Goal: Task Accomplishment & Management: Use online tool/utility

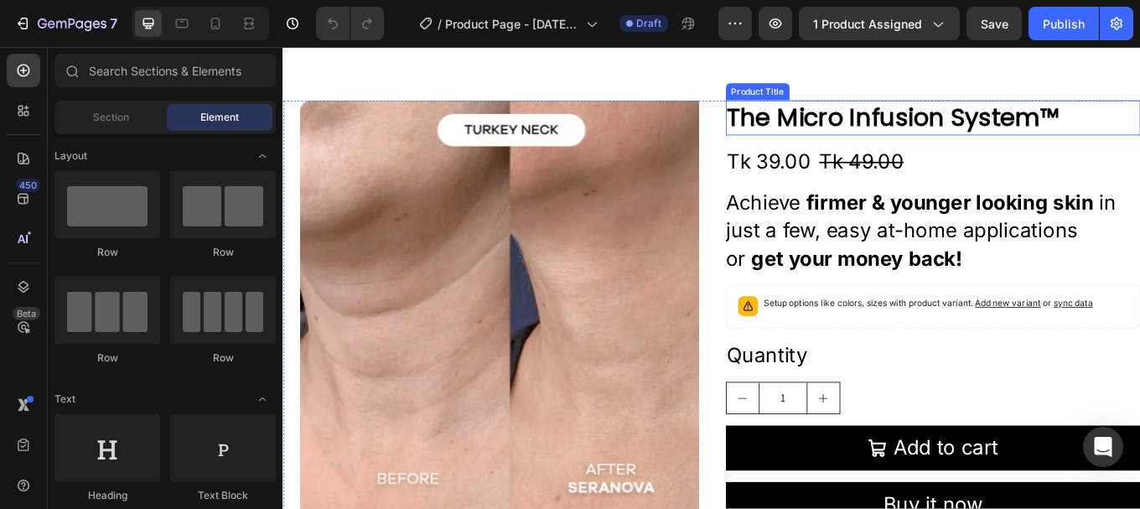
scroll to position [419, 0]
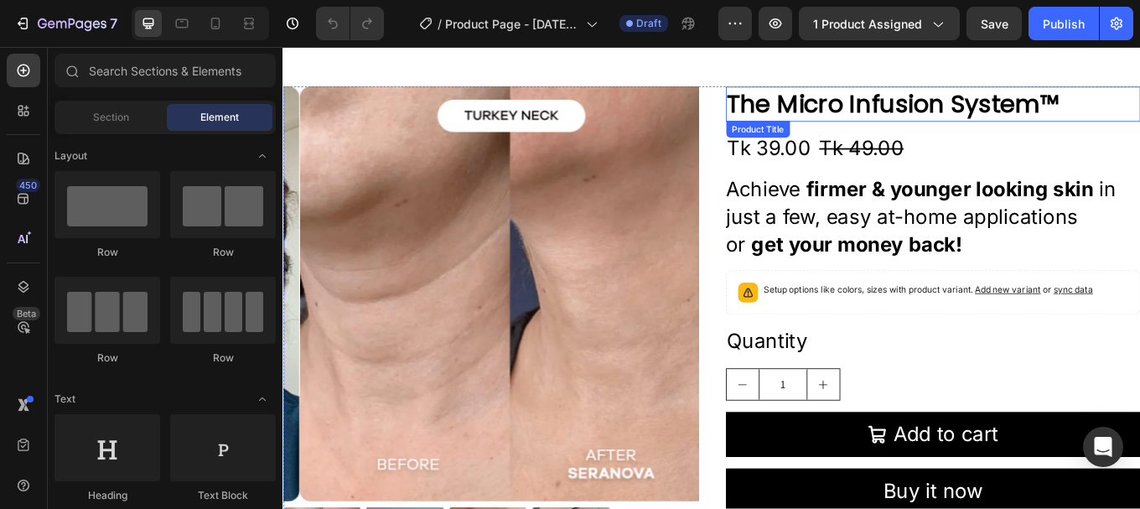
click at [946, 120] on h2 "The Micro Infusion System™" at bounding box center [1045, 114] width 487 height 40
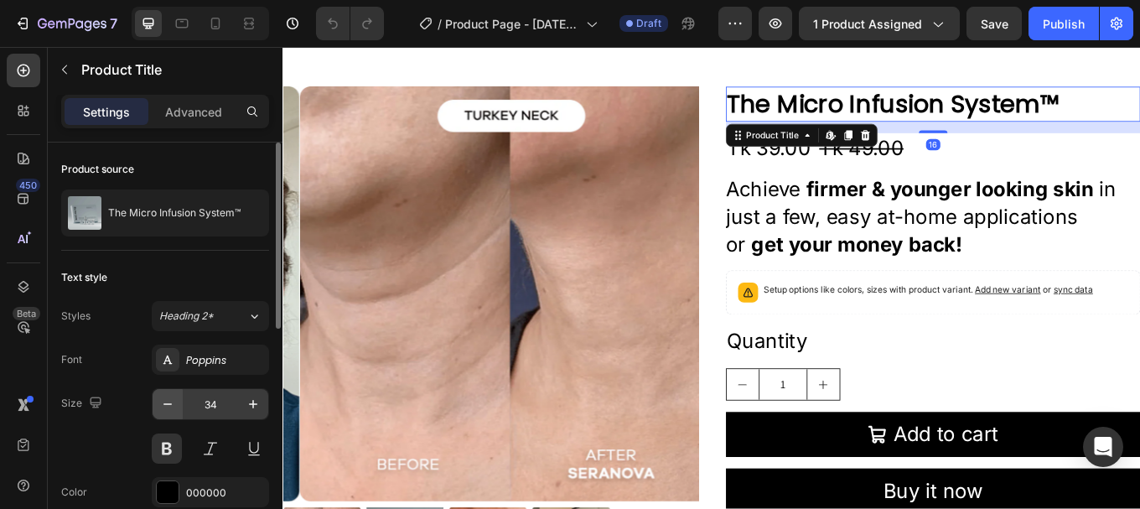
scroll to position [84, 0]
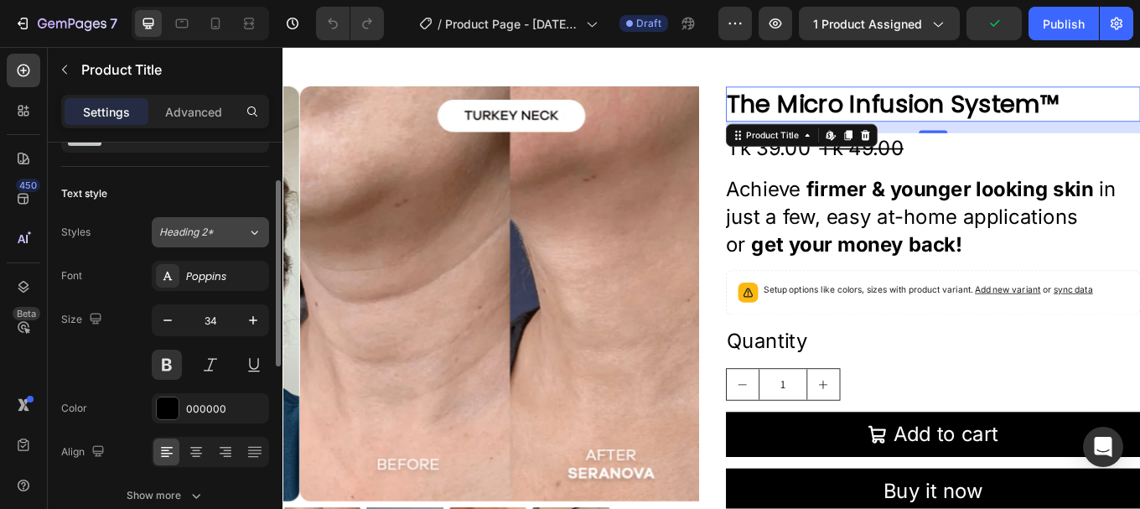
click at [202, 239] on span "Heading 2*" at bounding box center [186, 232] width 54 height 15
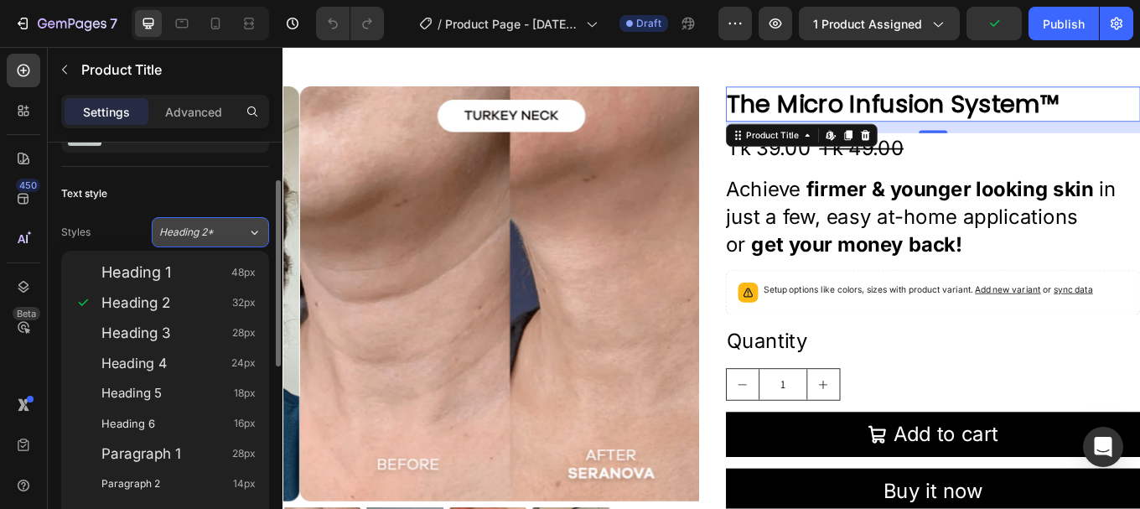
click at [203, 238] on span "Heading 2*" at bounding box center [186, 232] width 54 height 15
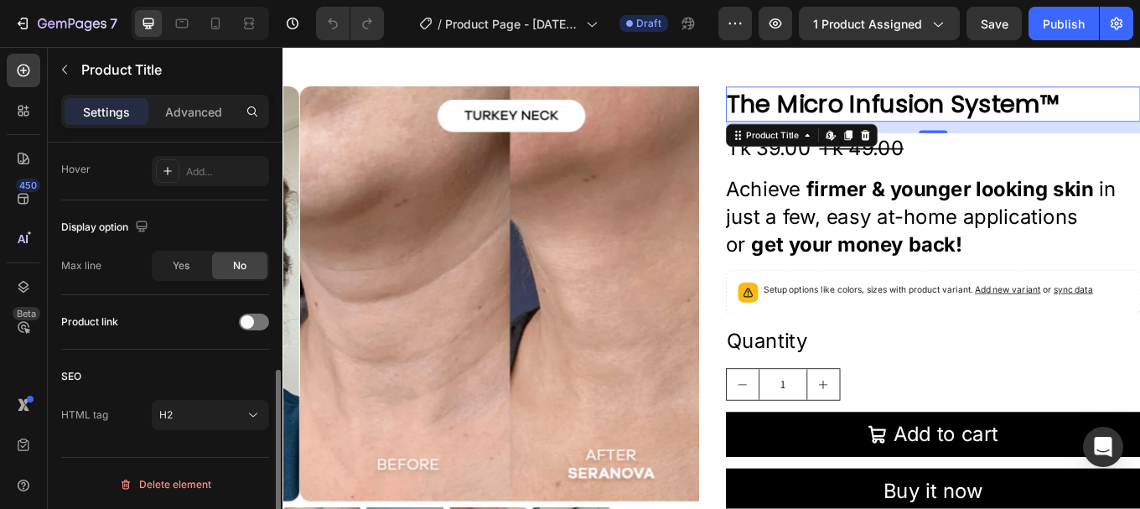
scroll to position [505, 0]
click at [263, 318] on div at bounding box center [254, 320] width 30 height 17
click at [247, 320] on div at bounding box center [254, 320] width 30 height 17
click at [168, 320] on div "Product link" at bounding box center [165, 320] width 208 height 27
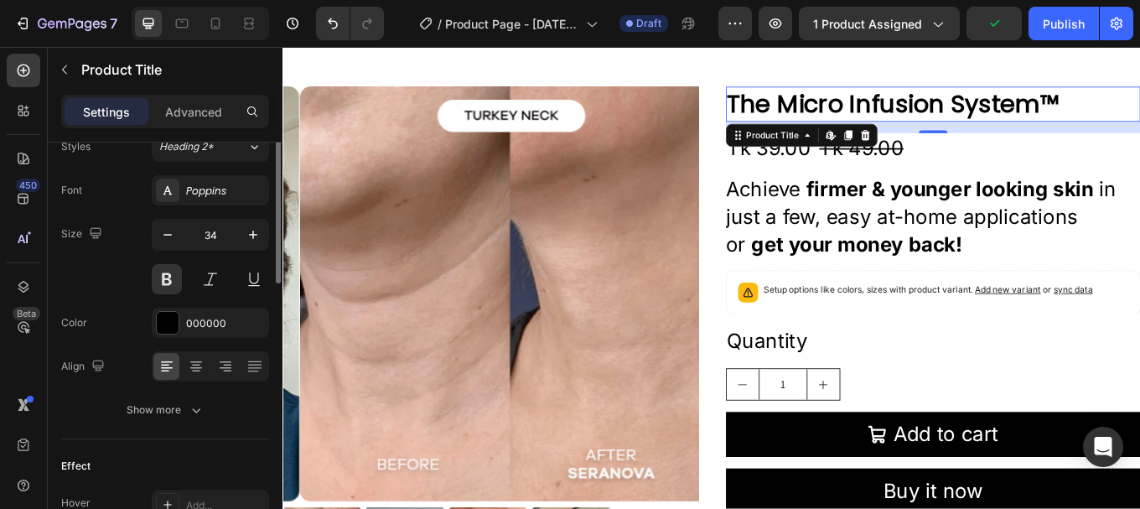
scroll to position [0, 0]
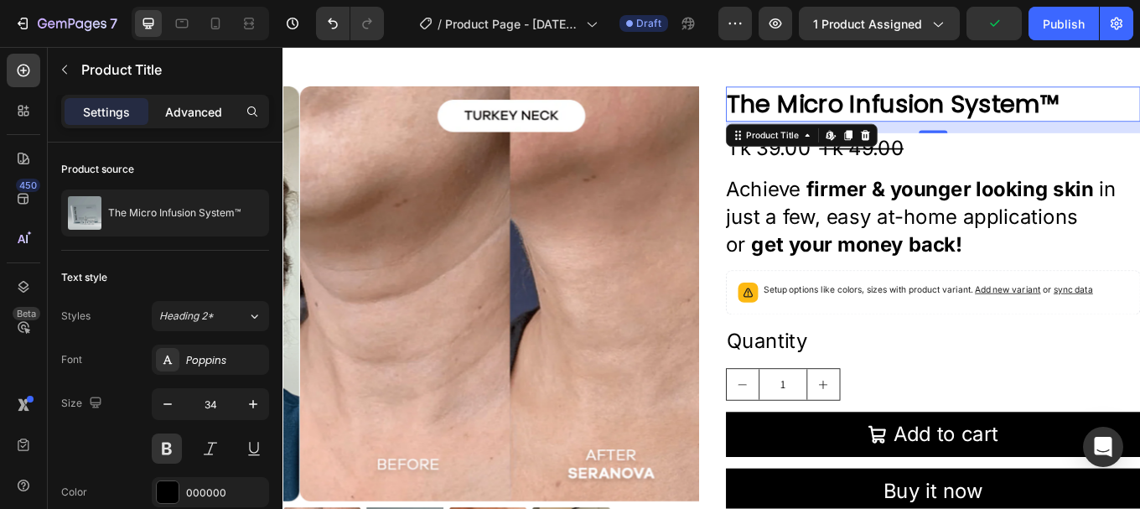
click at [202, 121] on div "Advanced" at bounding box center [194, 111] width 84 height 27
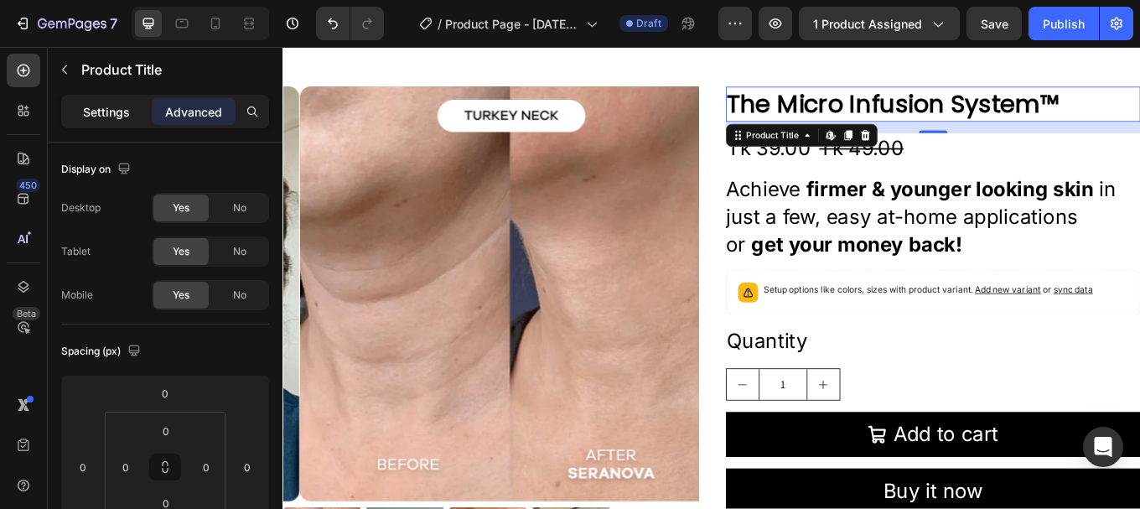
click at [107, 119] on p "Settings" at bounding box center [106, 112] width 47 height 18
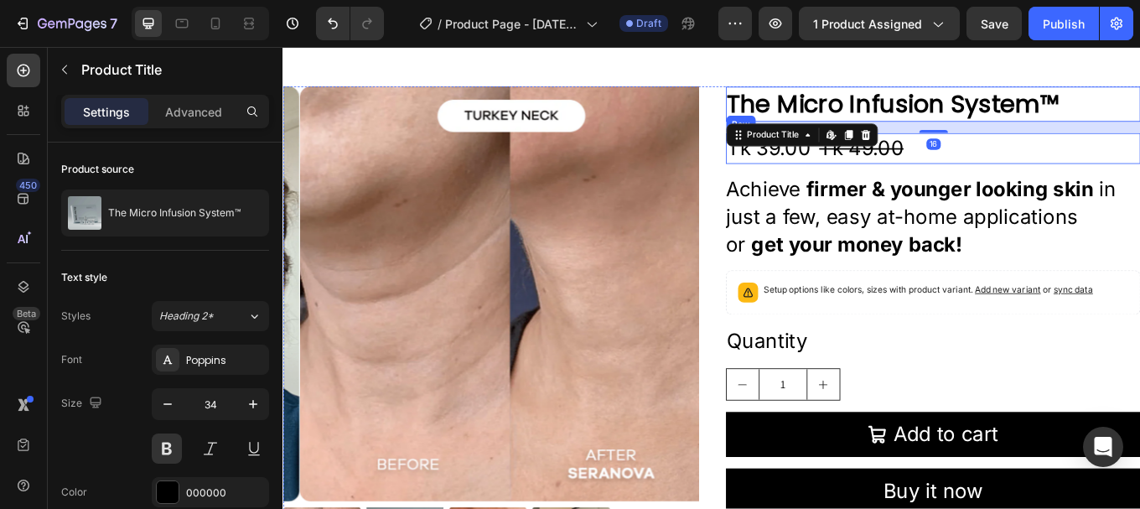
click at [1118, 162] on div "Tk 39.00 Product Price Product Price Tk 49.00 Product Price Product Price Row" at bounding box center [1045, 166] width 487 height 36
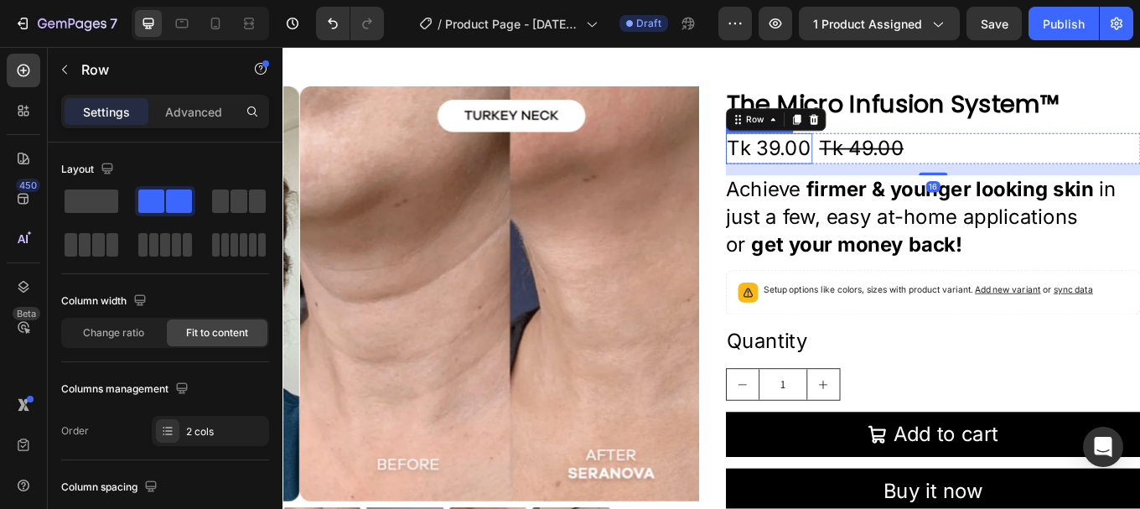
click at [840, 167] on div "Tk 39.00" at bounding box center [852, 166] width 101 height 36
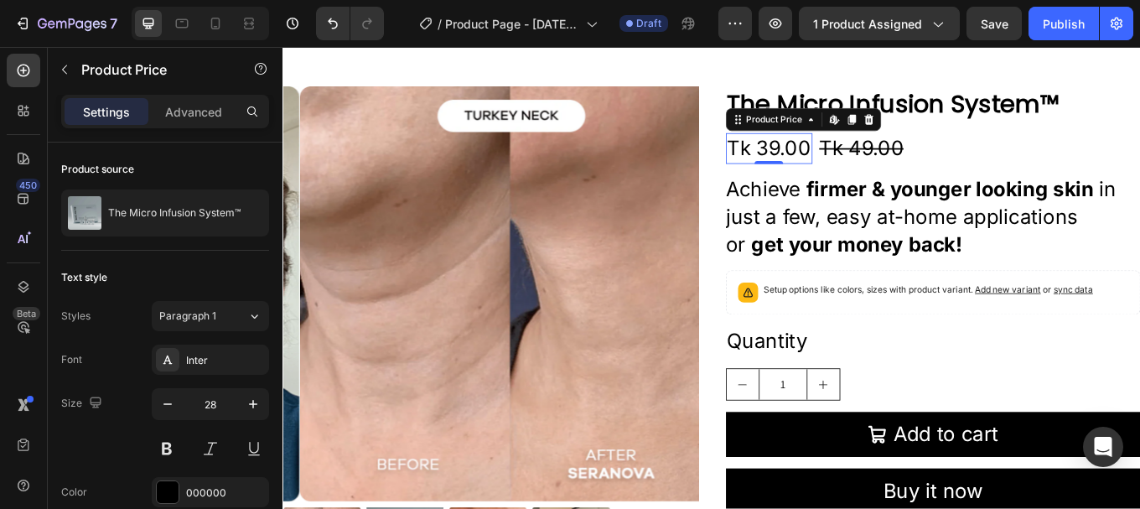
click at [844, 165] on div "Tk 39.00" at bounding box center [852, 166] width 101 height 36
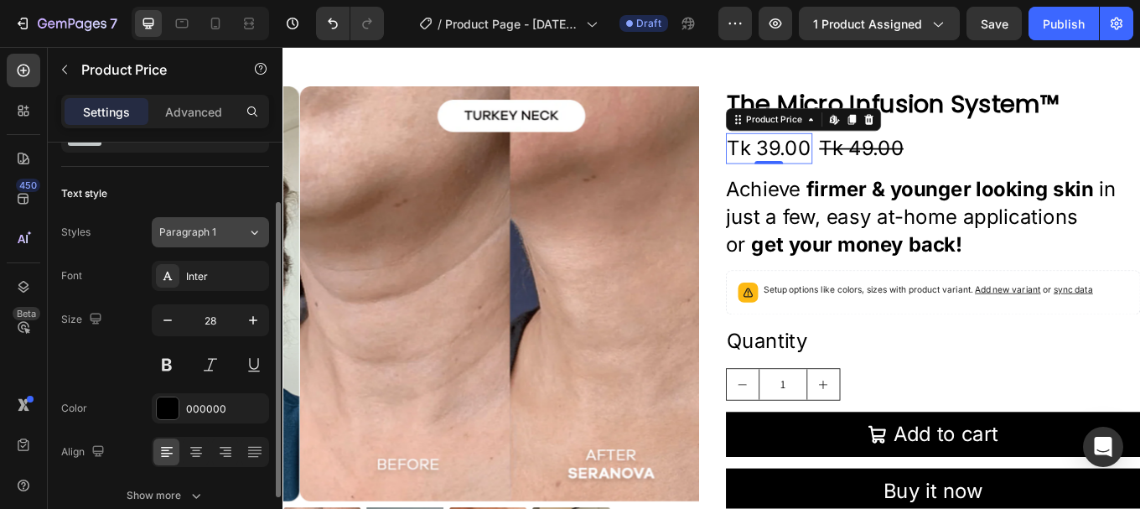
click at [191, 235] on span "Paragraph 1" at bounding box center [187, 232] width 57 height 15
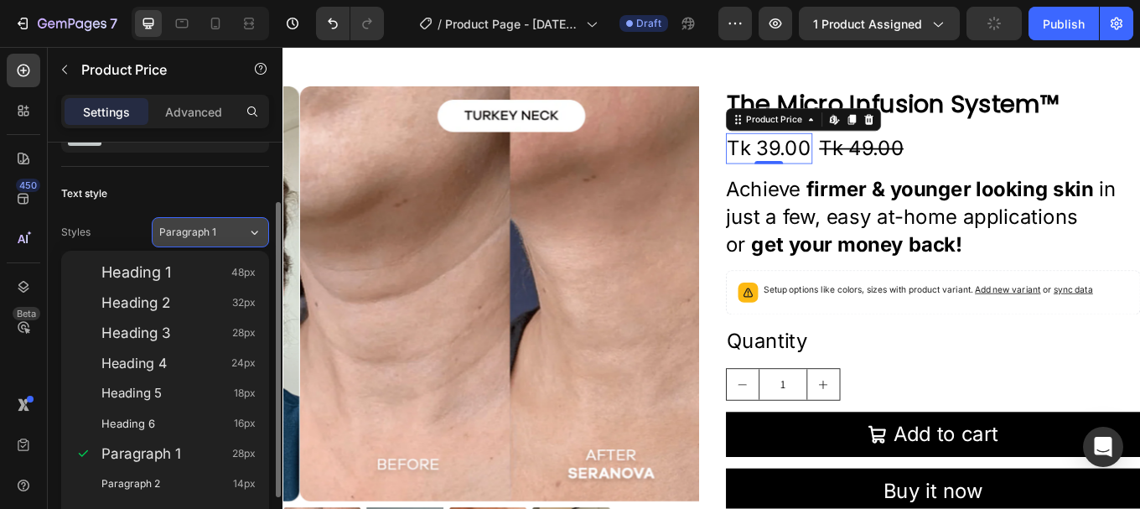
click at [191, 234] on span "Paragraph 1" at bounding box center [187, 232] width 57 height 15
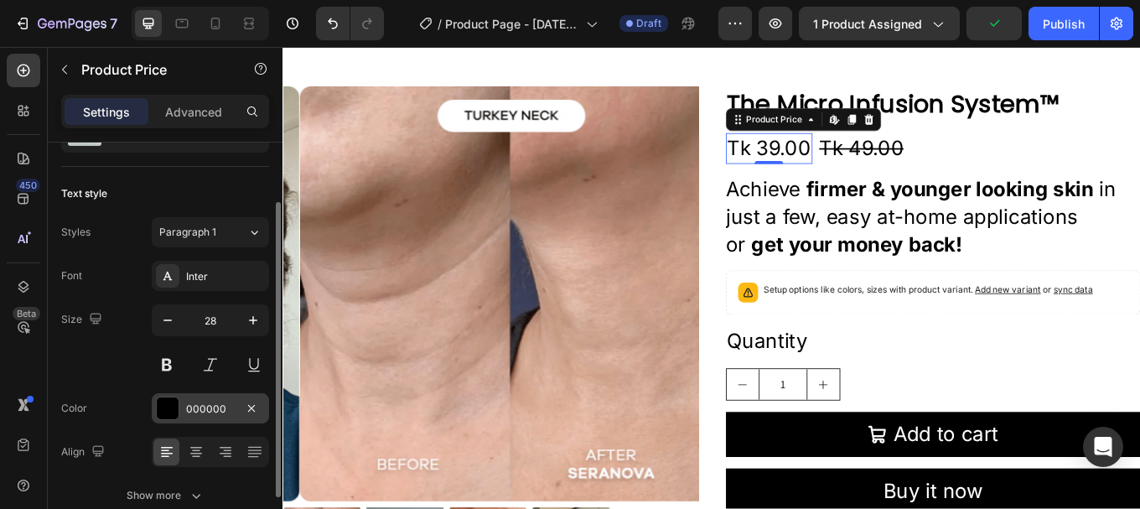
scroll to position [166, 0]
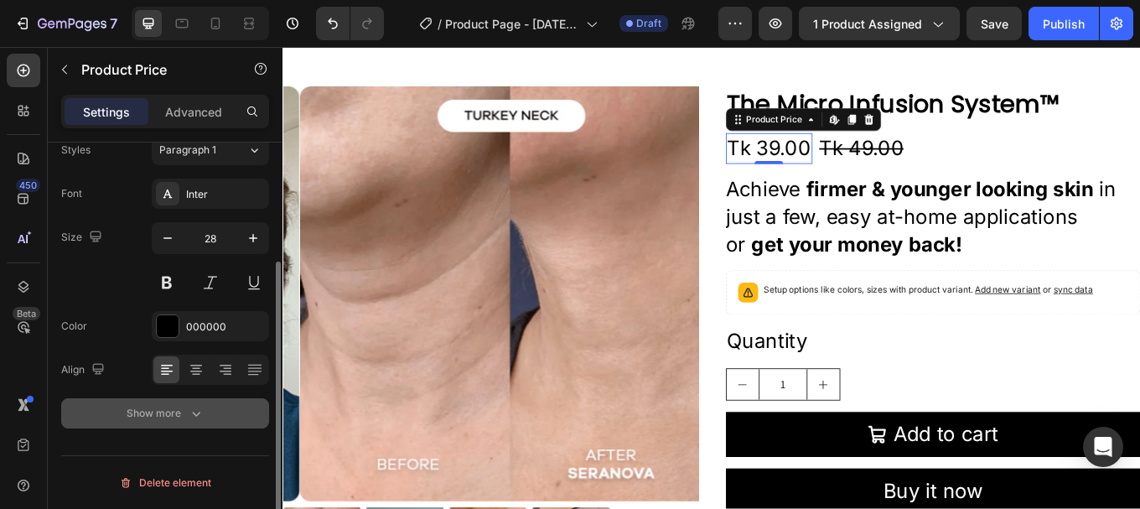
click at [174, 414] on div "Show more" at bounding box center [166, 413] width 78 height 17
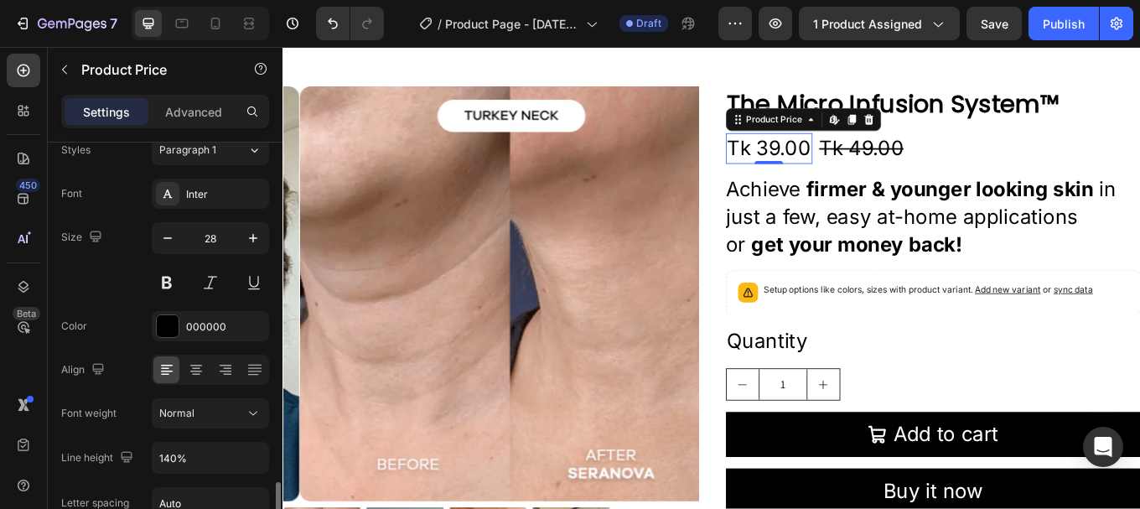
scroll to position [387, 0]
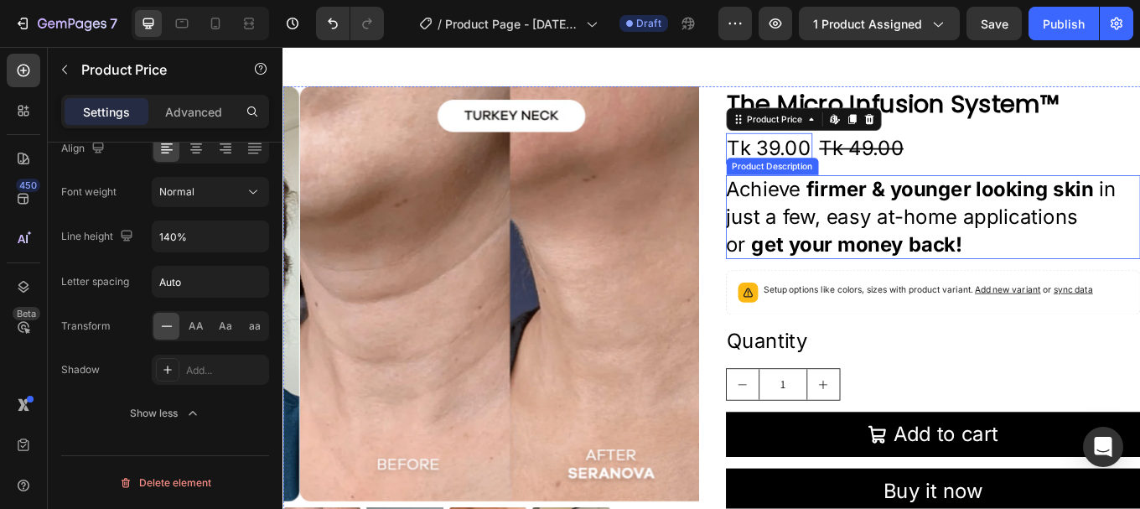
click at [937, 272] on strong "get your money back!" at bounding box center [955, 279] width 247 height 28
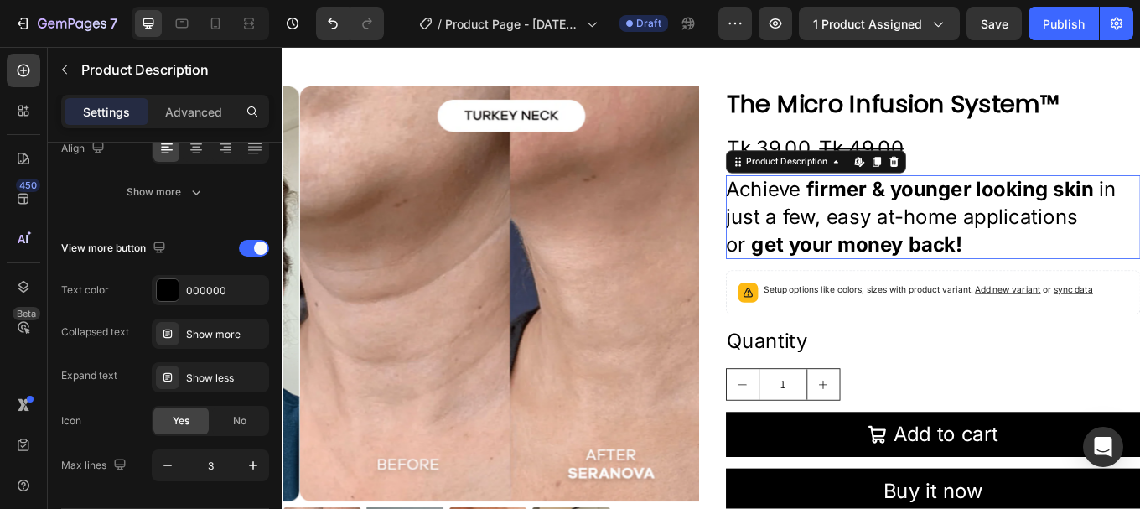
scroll to position [0, 0]
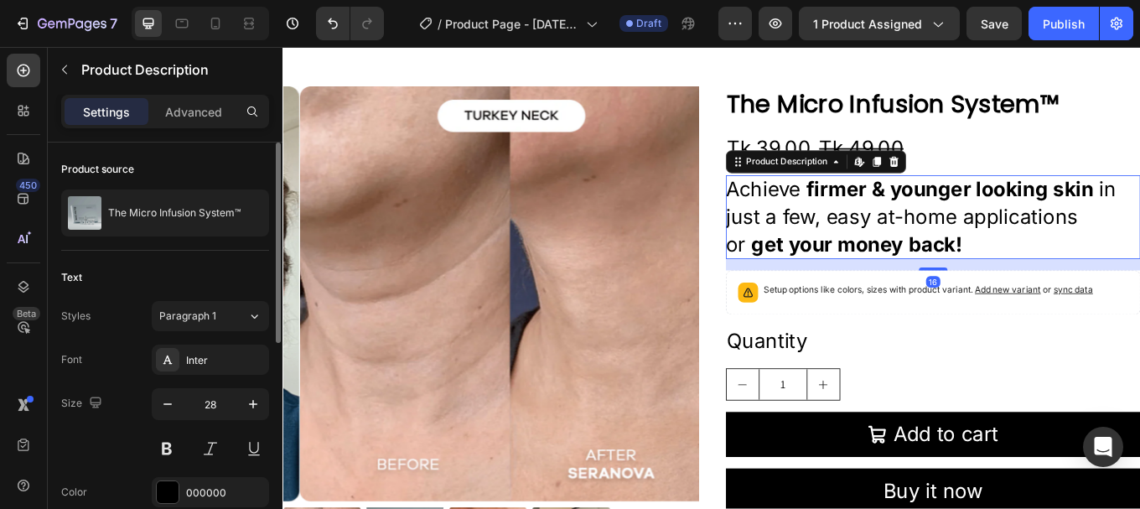
click at [960, 236] on p "Achieve firmer & younger looking skin in just a few, easy at-home applications …" at bounding box center [1045, 247] width 487 height 99
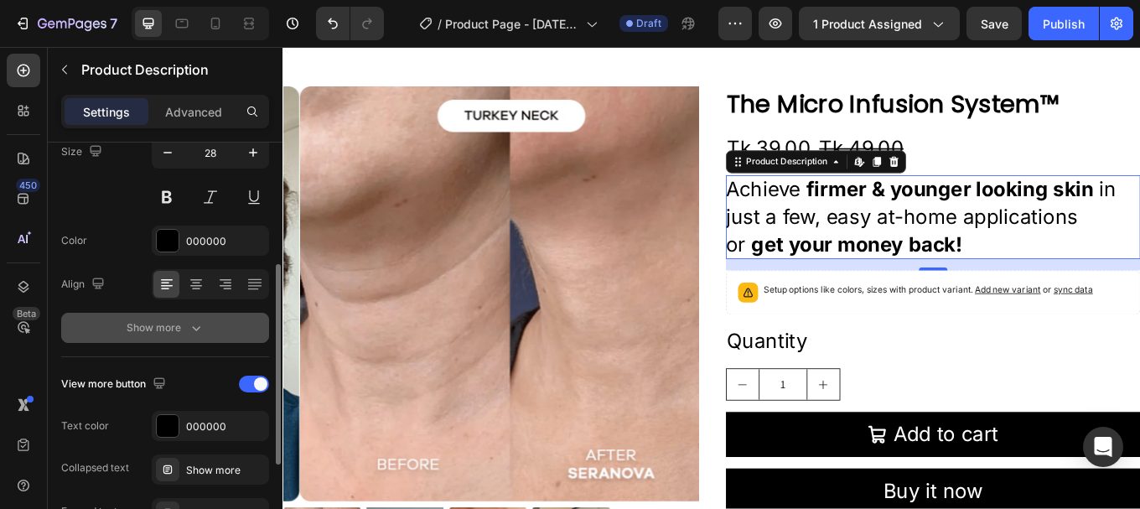
click at [179, 327] on div "Show more" at bounding box center [166, 327] width 78 height 17
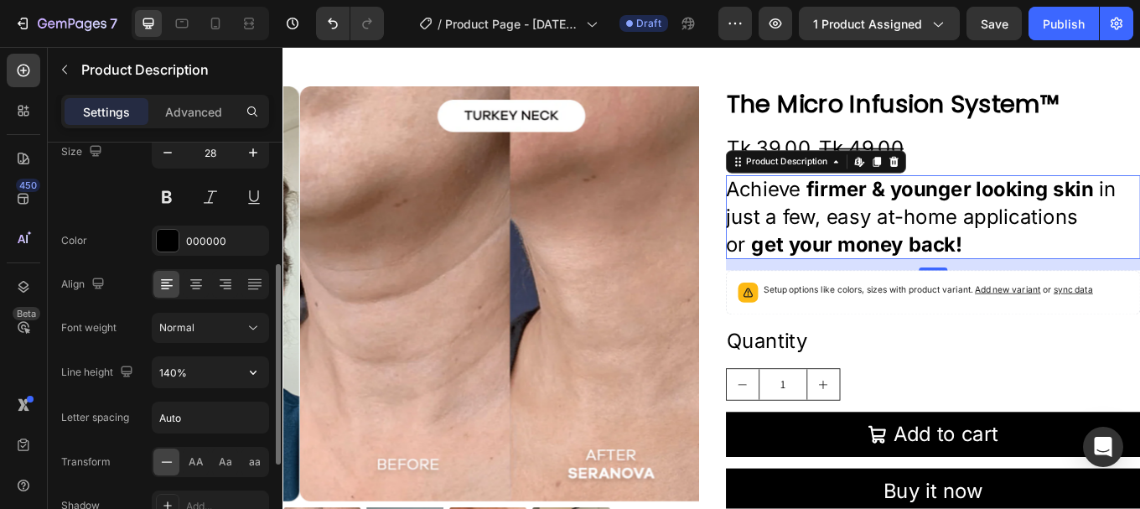
scroll to position [419, 0]
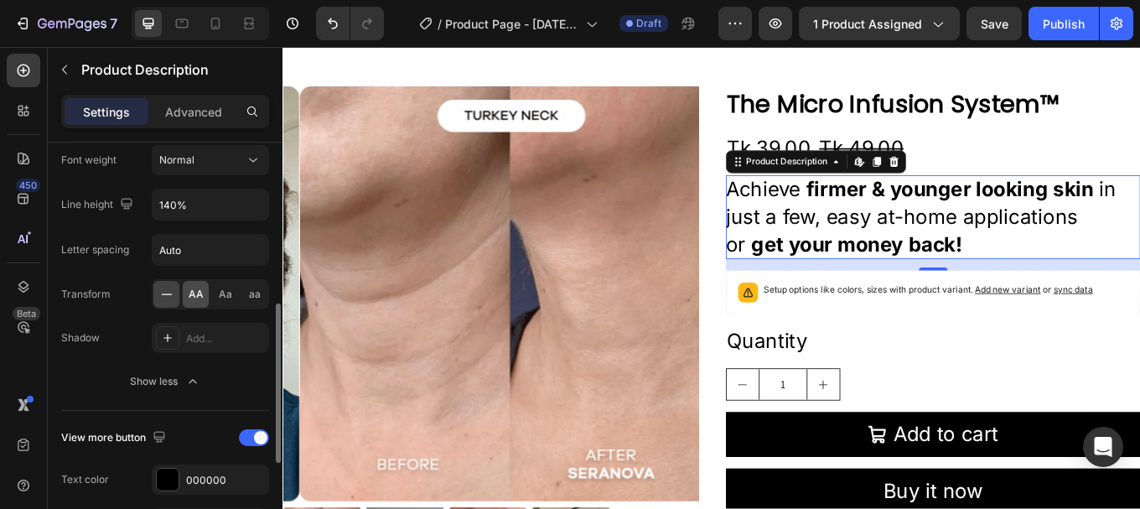
click at [195, 293] on span "AA" at bounding box center [196, 294] width 15 height 15
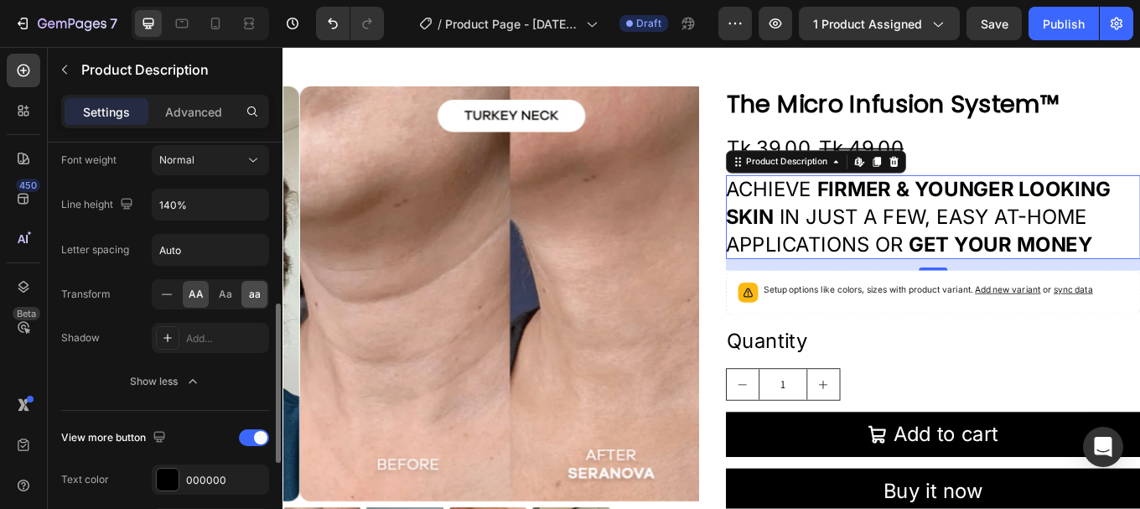
click at [246, 293] on div "aa" at bounding box center [254, 294] width 26 height 27
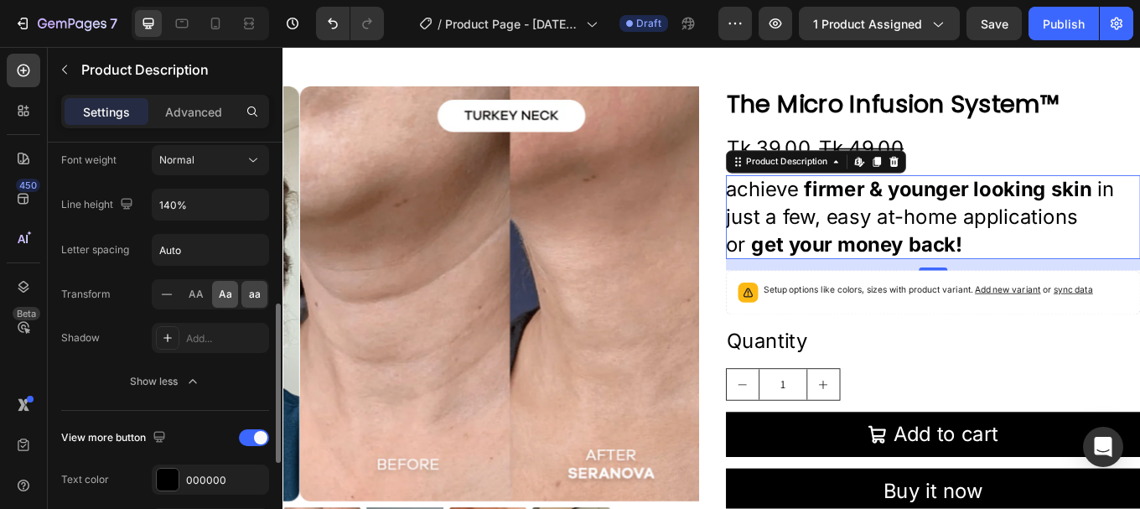
click at [220, 288] on span "Aa" at bounding box center [225, 294] width 13 height 15
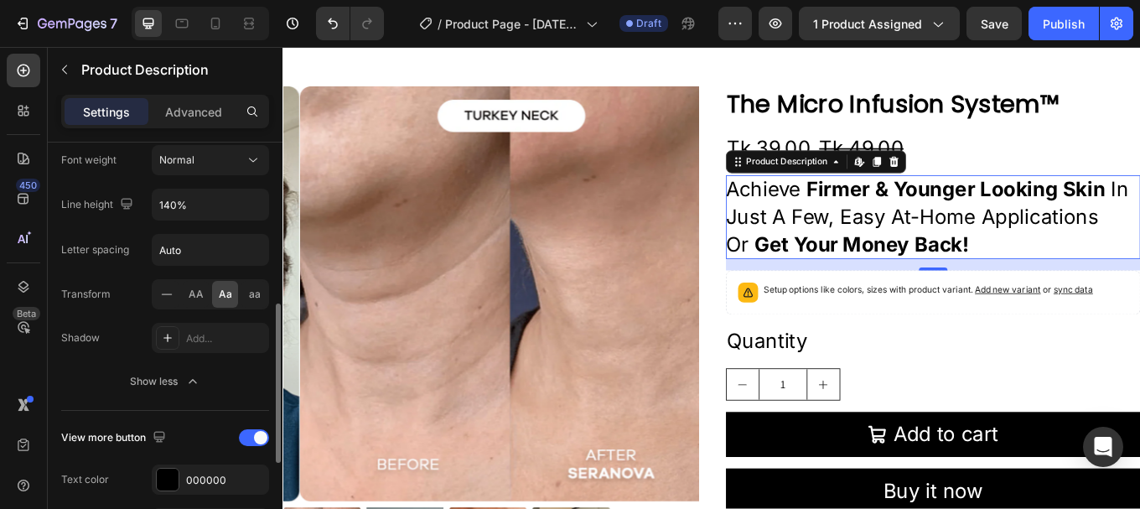
click at [121, 303] on div "Transform AA Aa aa" at bounding box center [165, 294] width 208 height 30
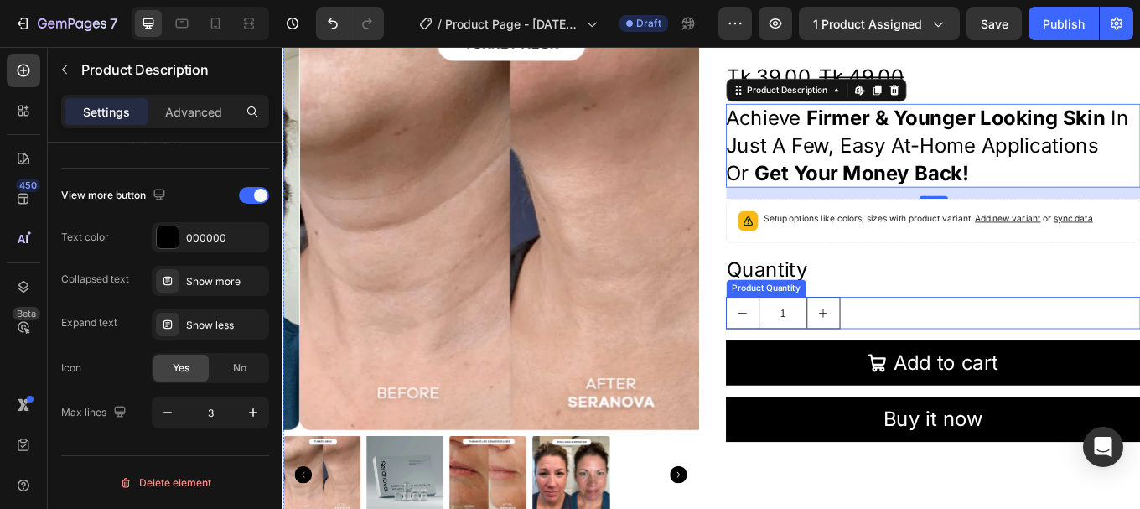
scroll to position [1, 0]
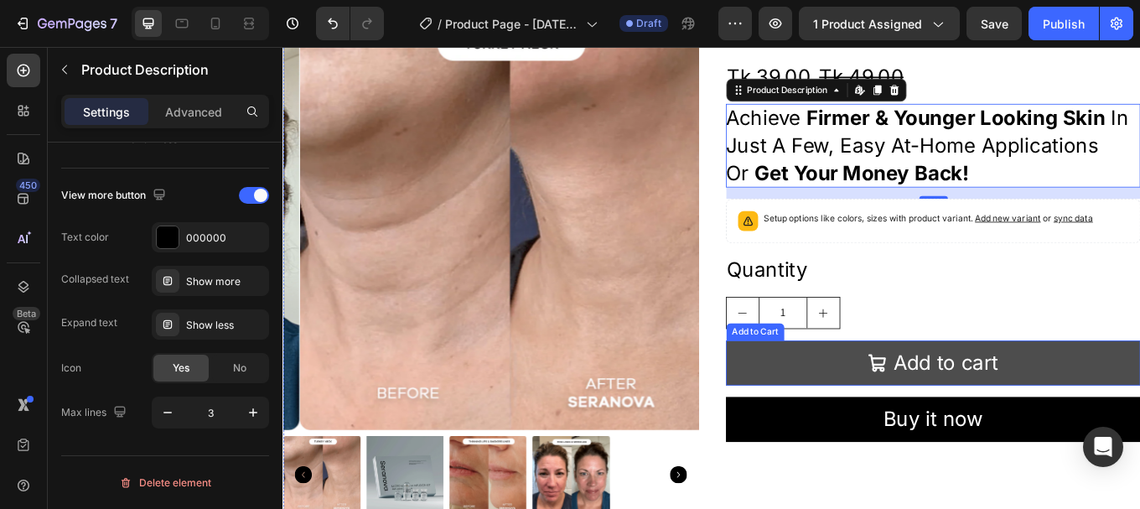
click at [879, 420] on button "Add to cart" at bounding box center [1045, 417] width 487 height 53
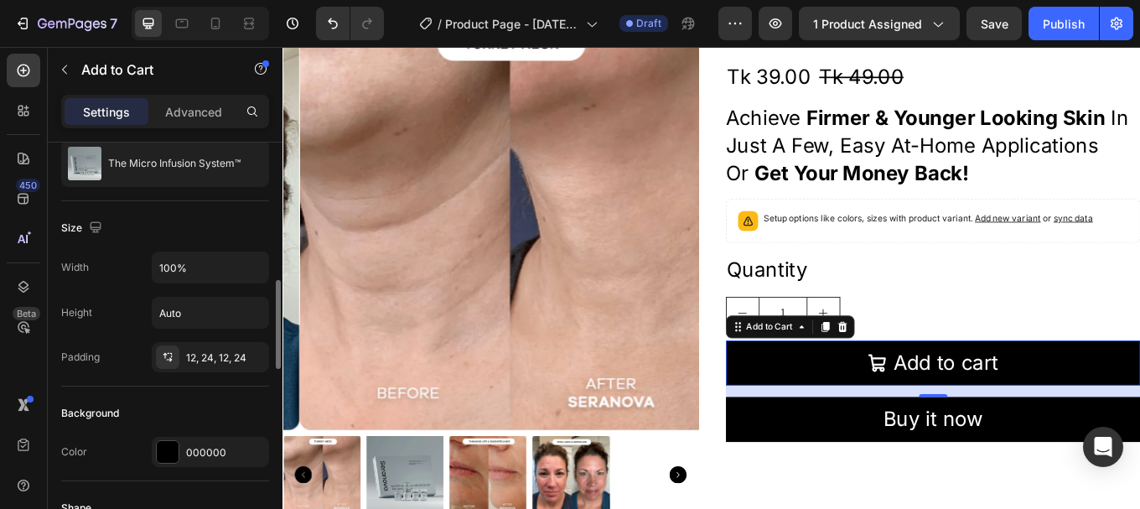
scroll to position [251, 0]
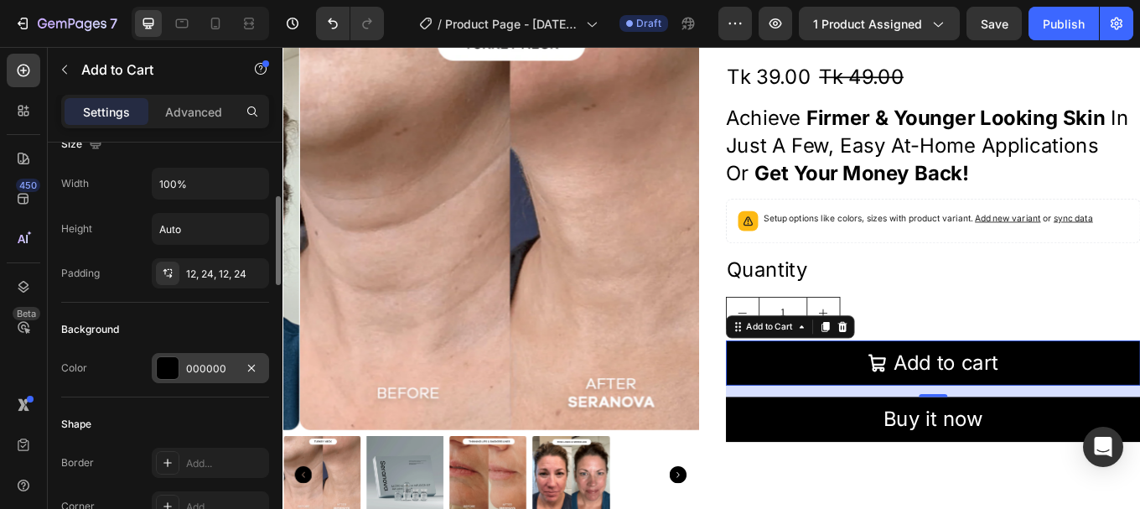
click at [175, 367] on div at bounding box center [168, 368] width 22 height 22
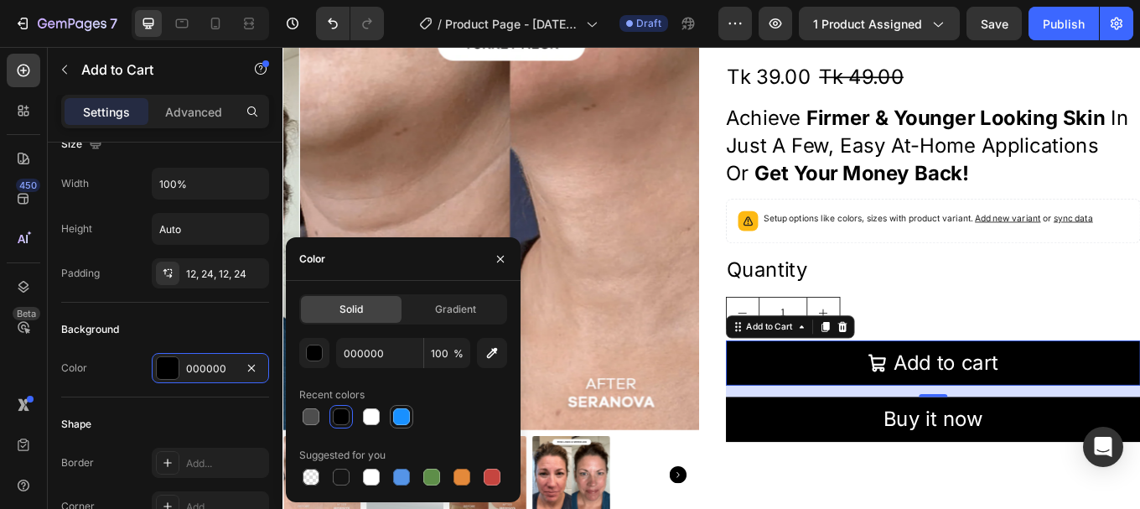
click at [409, 417] on div at bounding box center [401, 416] width 17 height 17
type input "1890FF"
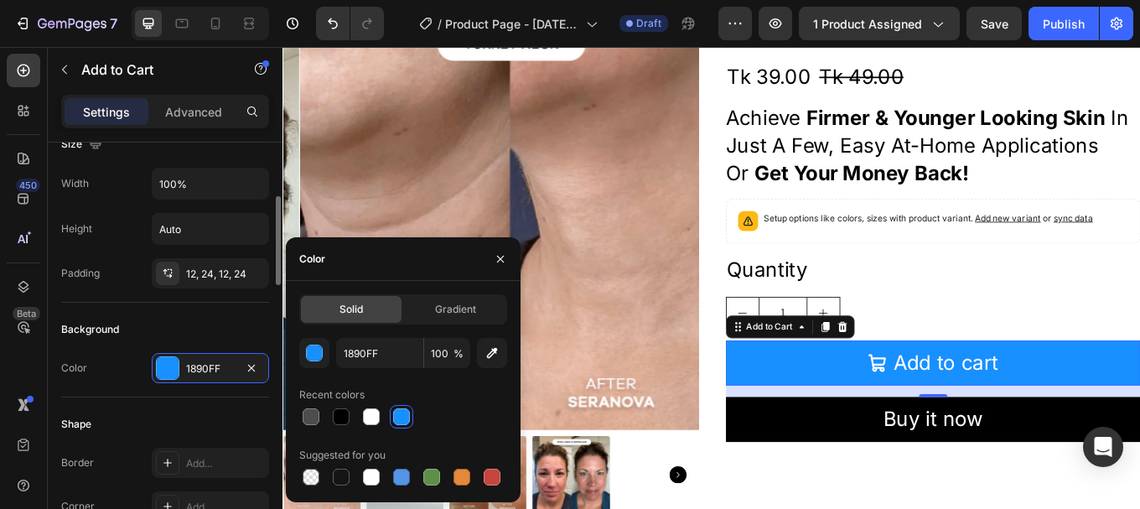
click at [104, 267] on div "Padding 12, 24, 12, 24" at bounding box center [165, 273] width 208 height 30
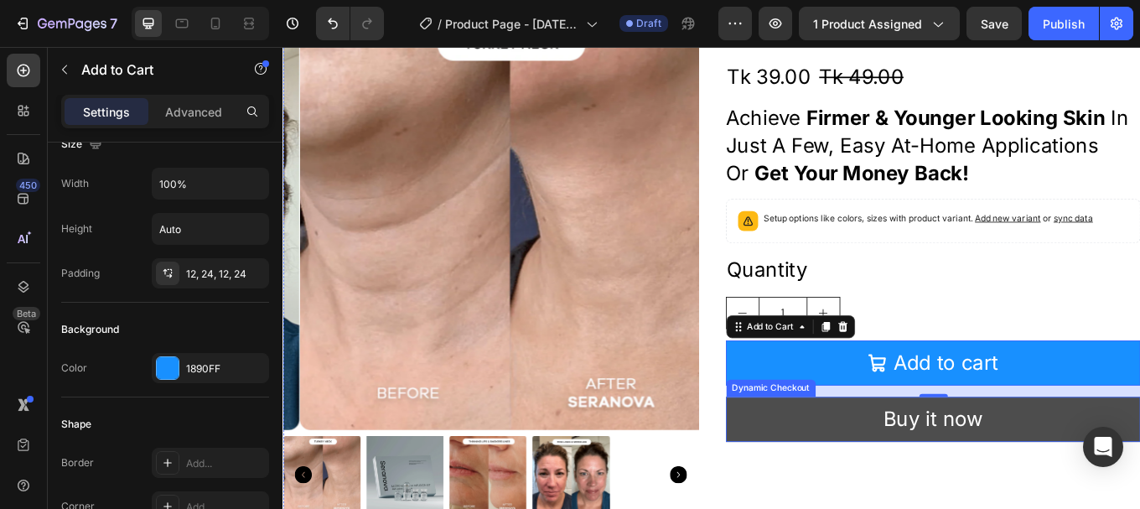
click at [855, 481] on button "Buy it now" at bounding box center [1045, 484] width 487 height 53
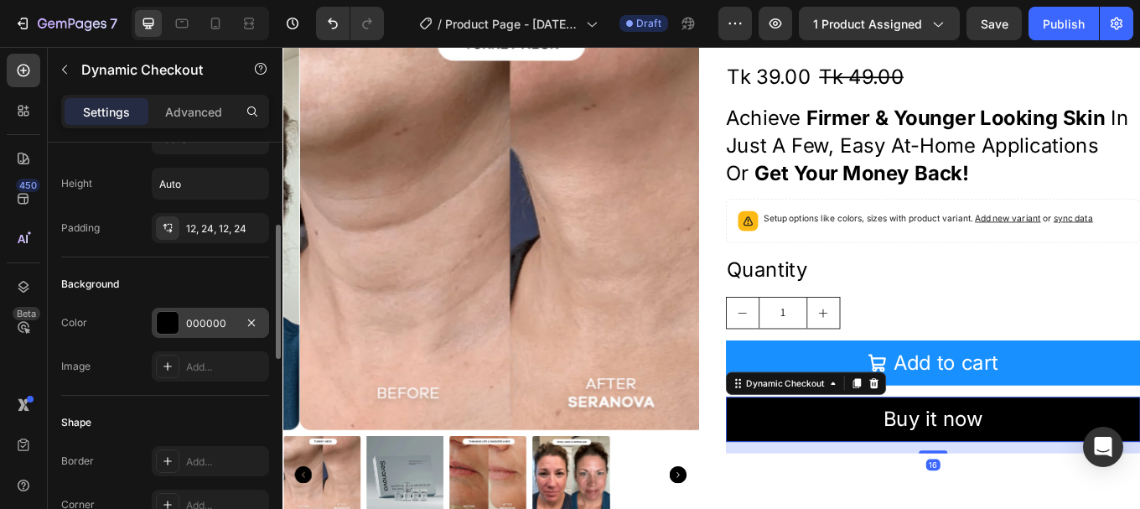
click at [179, 324] on div at bounding box center [167, 322] width 23 height 23
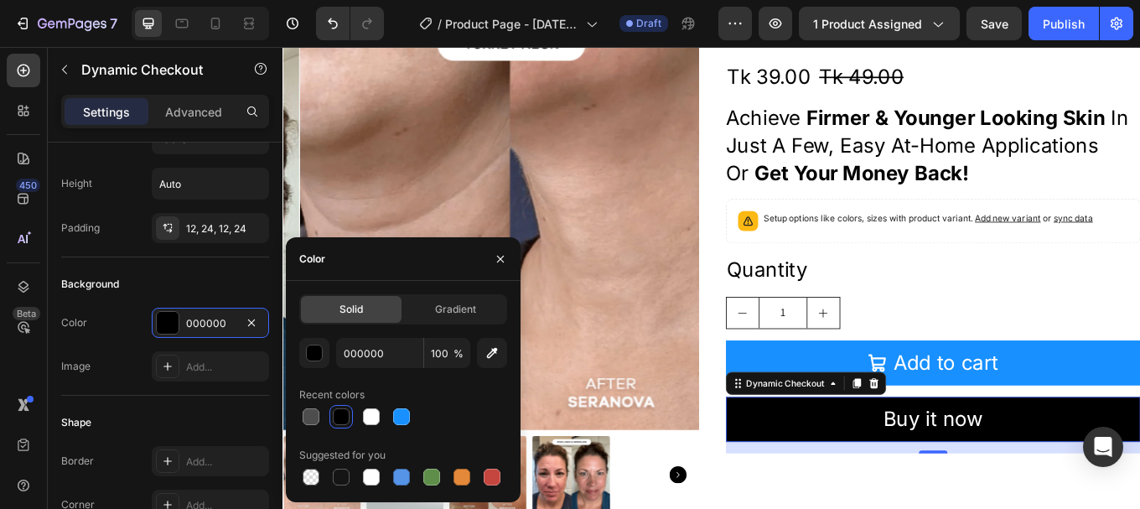
click at [399, 430] on div "000000 100 % Recent colors Suggested for you" at bounding box center [403, 413] width 208 height 151
click at [399, 420] on div at bounding box center [401, 416] width 17 height 17
type input "1890FF"
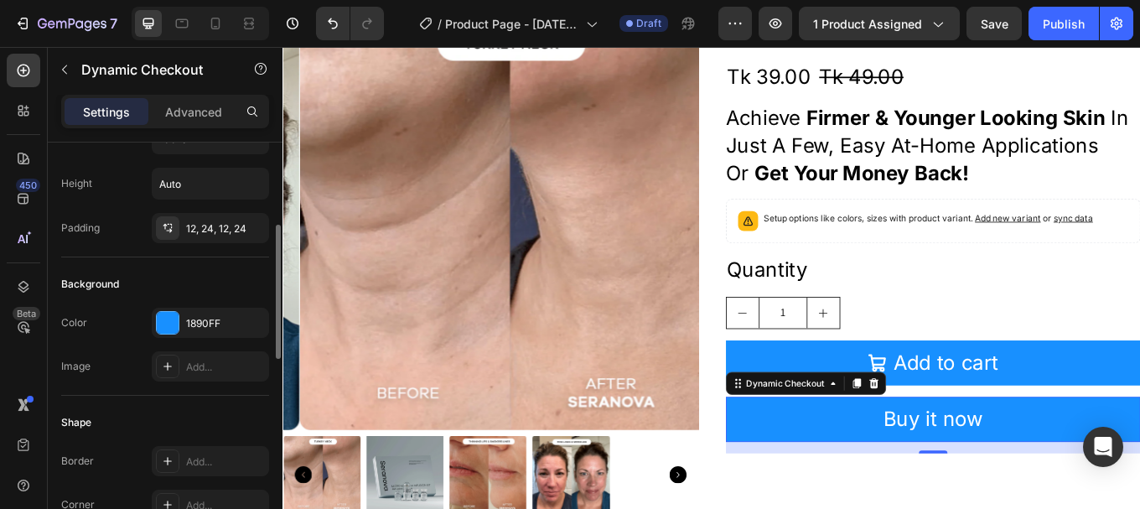
click at [129, 283] on div "Background" at bounding box center [165, 284] width 208 height 27
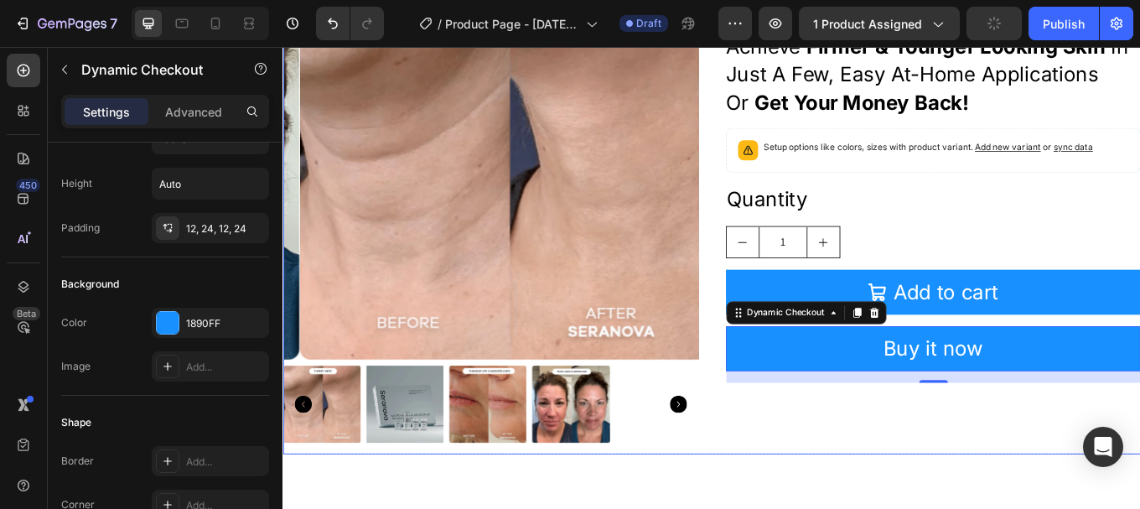
scroll to position [587, 0]
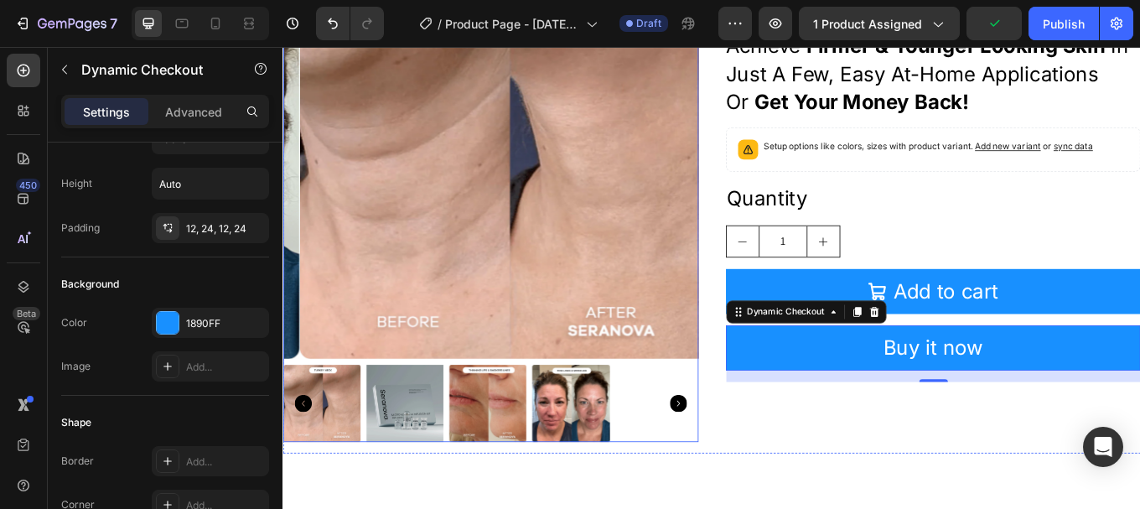
click at [593, 220] on img at bounding box center [545, 169] width 487 height 487
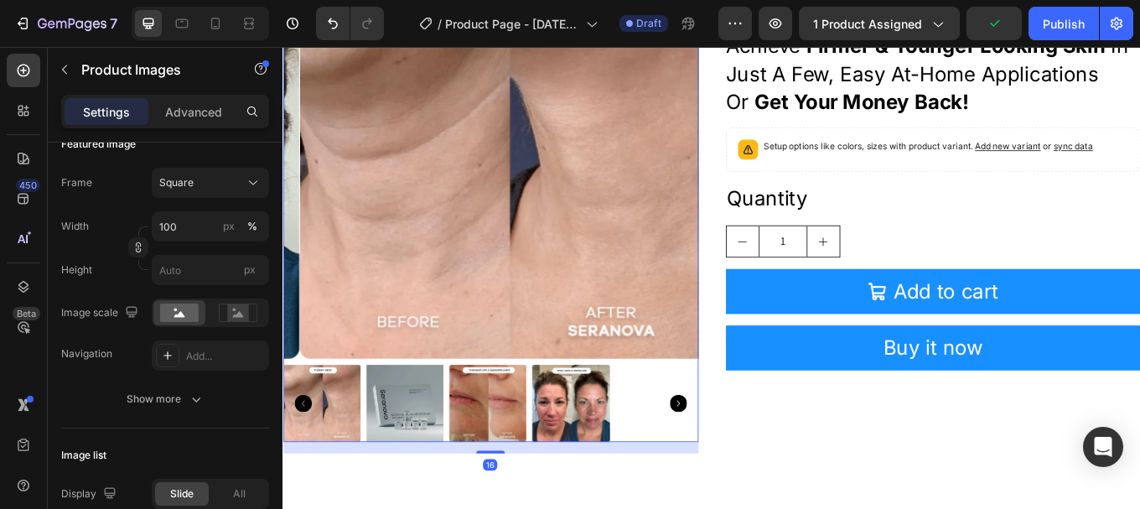
scroll to position [0, 0]
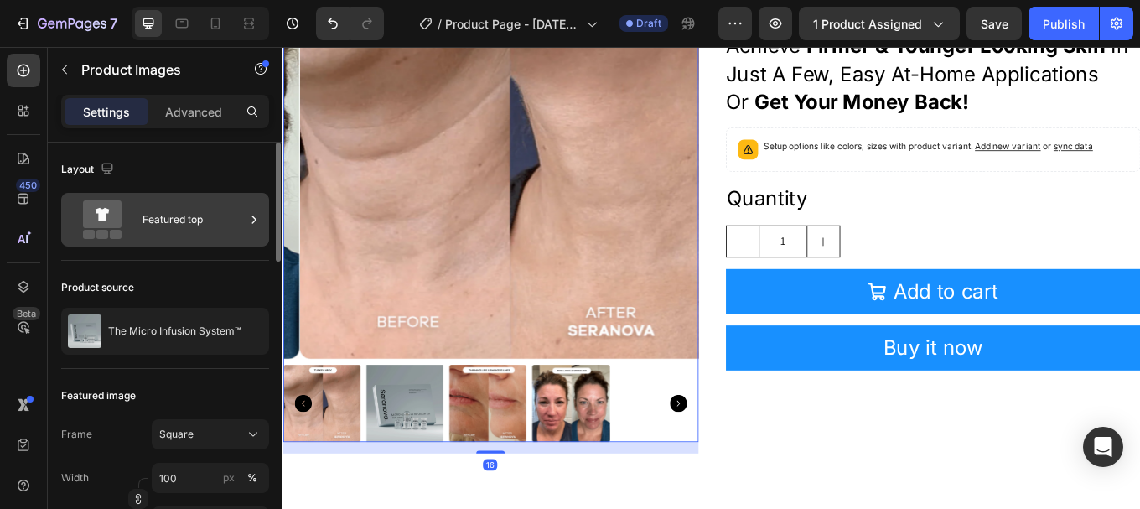
click at [198, 225] on div "Featured top" at bounding box center [193, 219] width 102 height 39
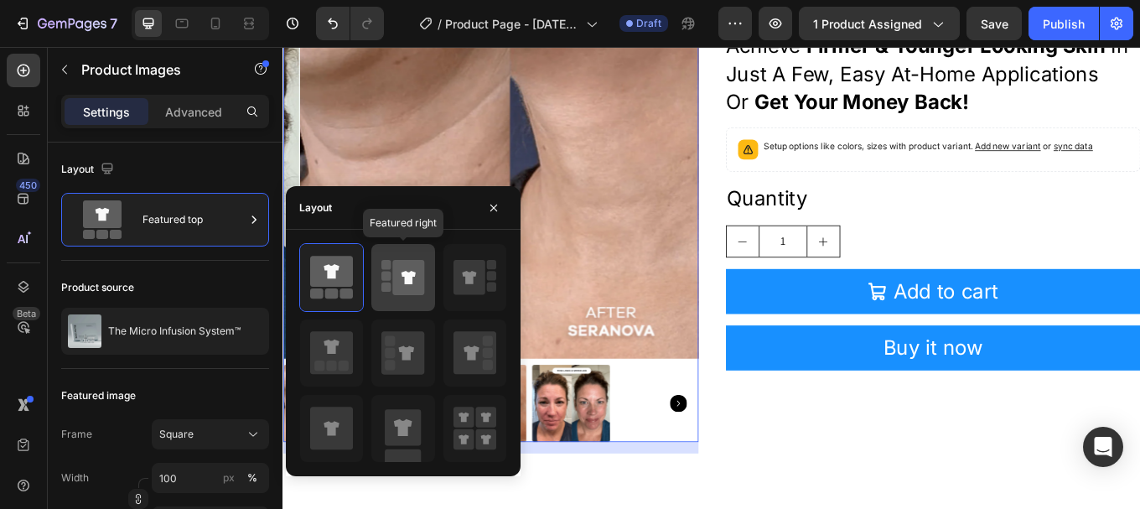
click at [412, 271] on icon at bounding box center [409, 277] width 32 height 35
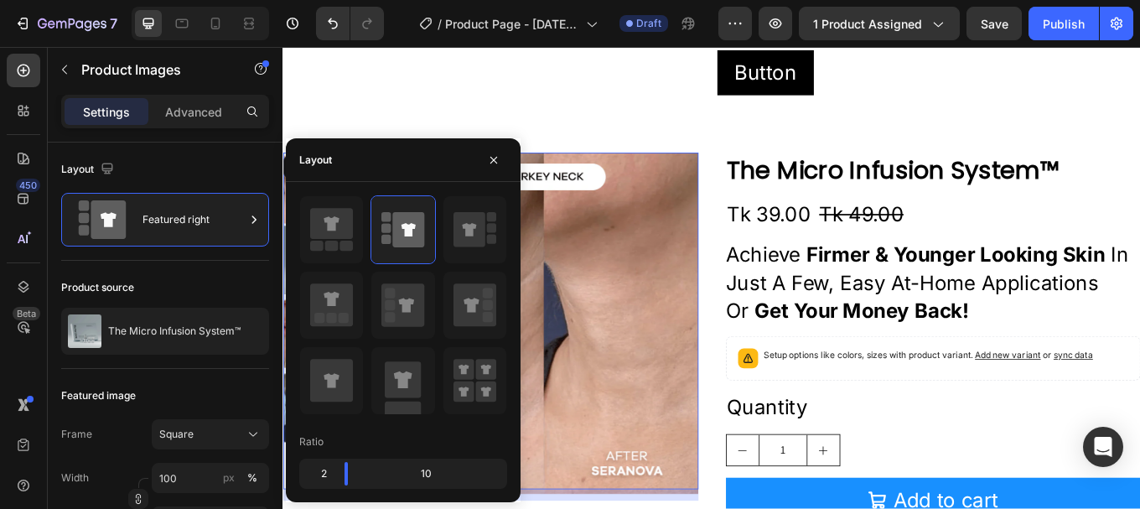
scroll to position [335, 0]
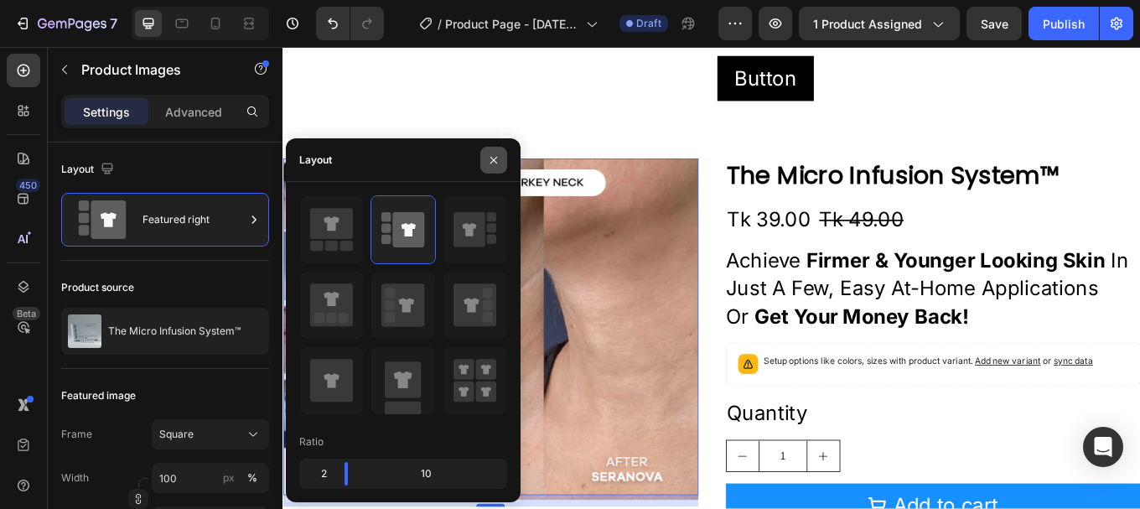
drag, startPoint x: 492, startPoint y: 162, endPoint x: 33, endPoint y: 232, distance: 464.7
click at [492, 162] on icon "button" at bounding box center [493, 159] width 7 height 7
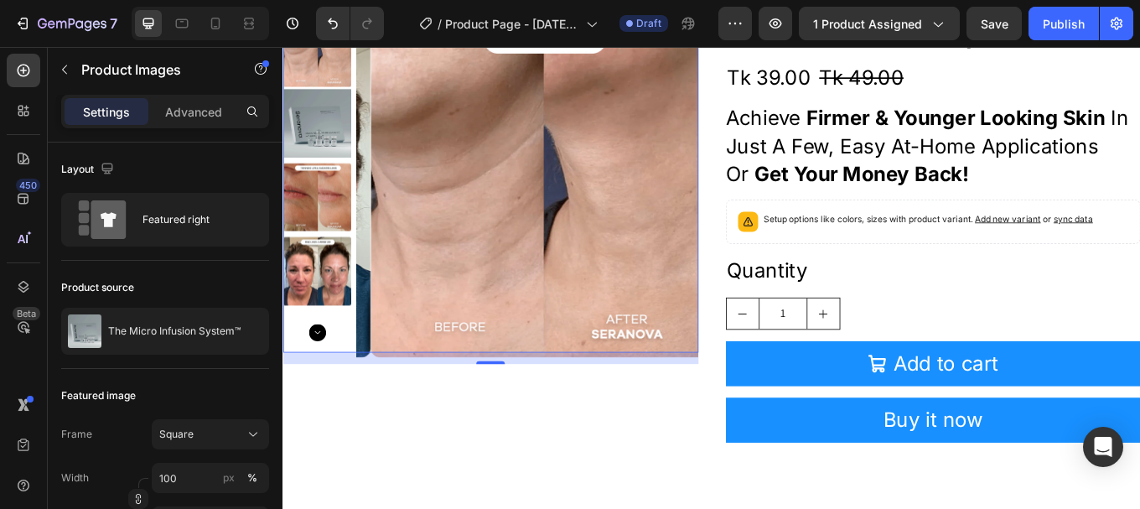
scroll to position [503, 0]
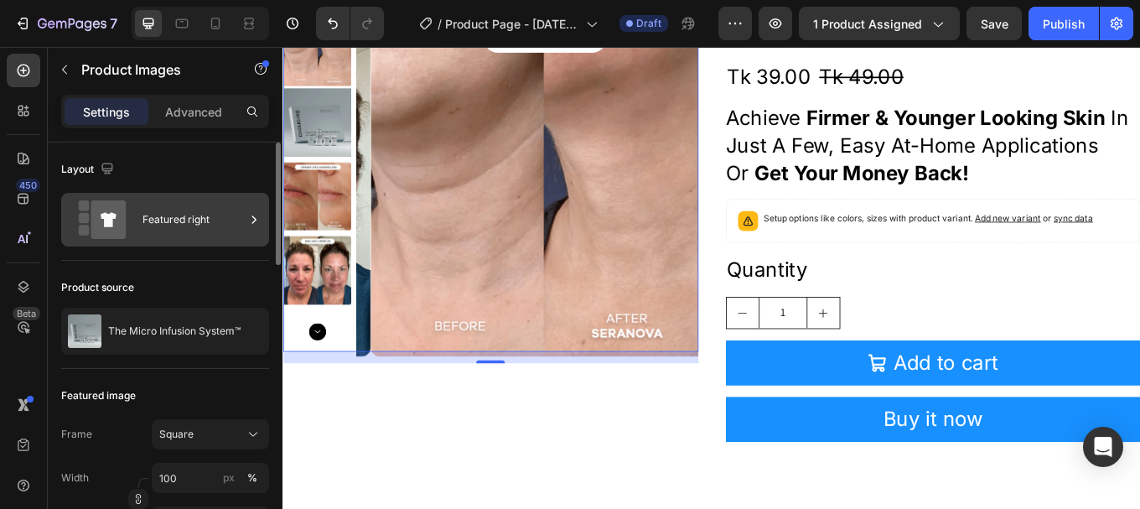
click at [181, 228] on div "Featured right" at bounding box center [193, 219] width 102 height 39
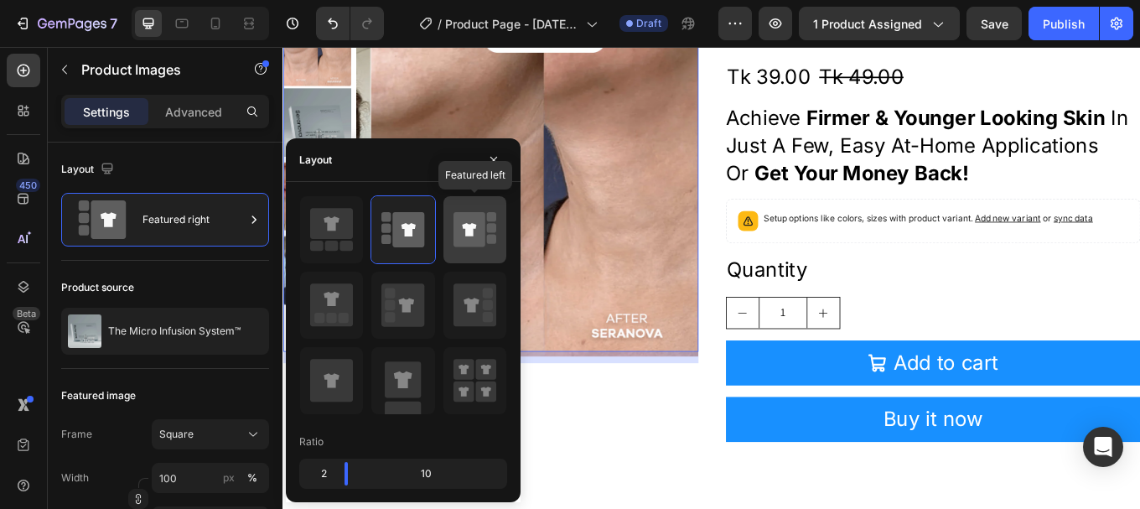
click at [462, 228] on icon at bounding box center [469, 229] width 32 height 35
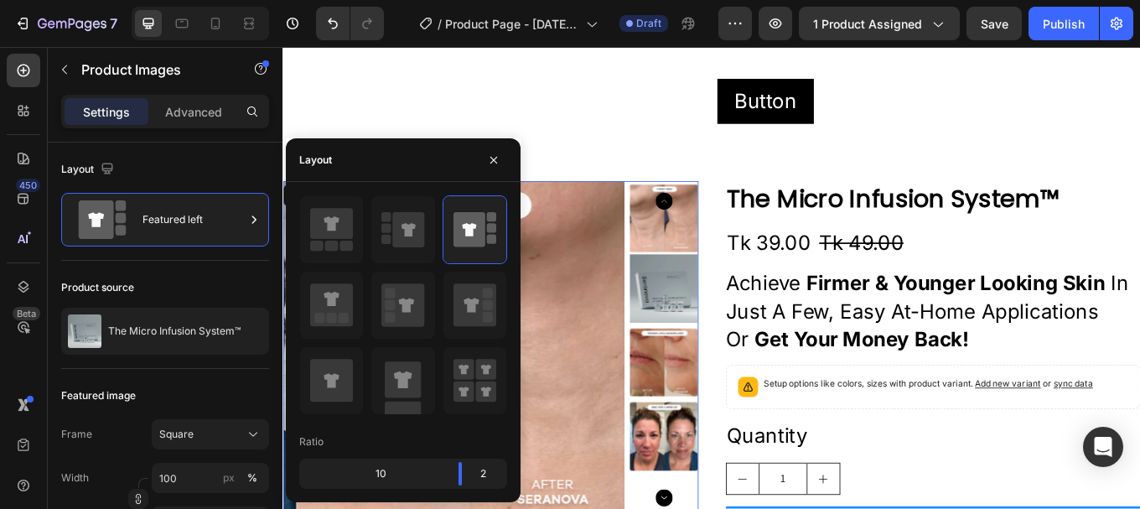
scroll to position [335, 0]
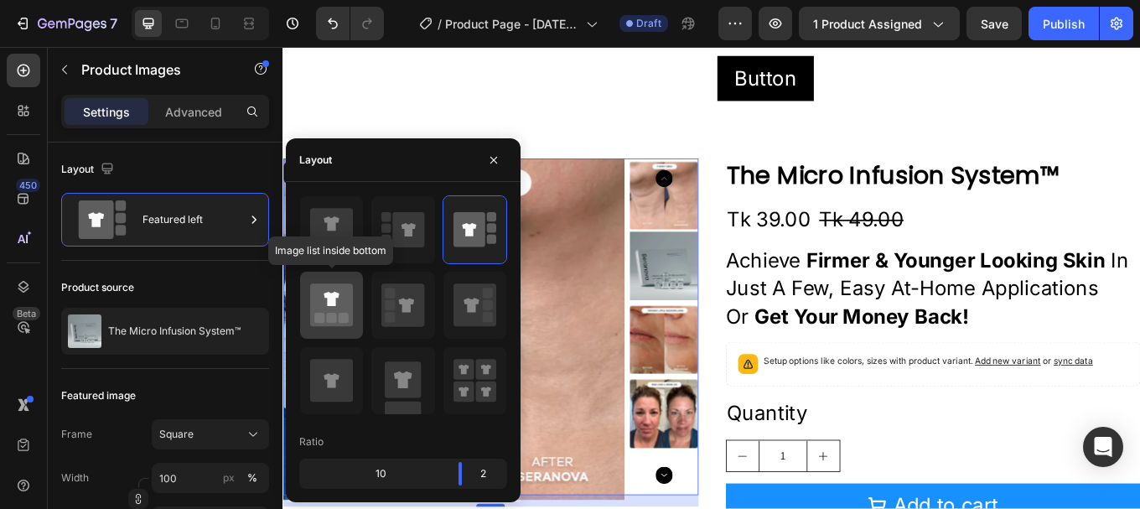
click at [344, 313] on rect at bounding box center [344, 318] width 10 height 10
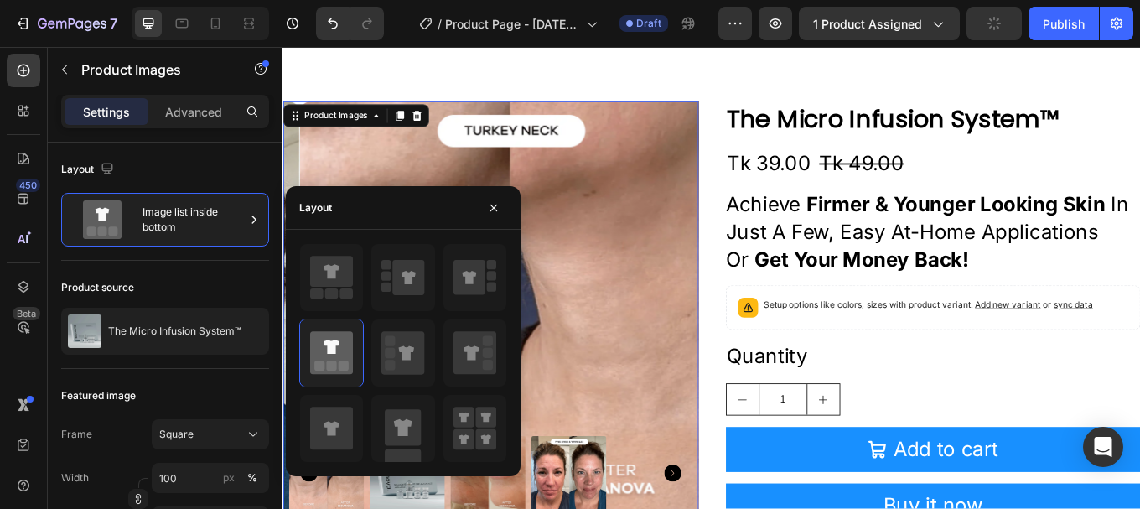
scroll to position [503, 0]
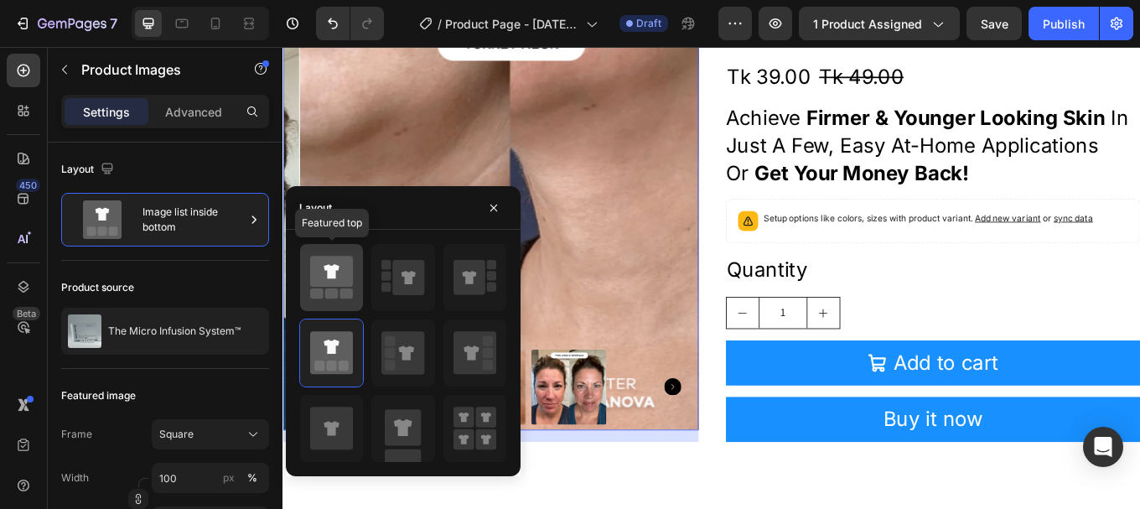
click at [326, 293] on rect at bounding box center [331, 293] width 13 height 10
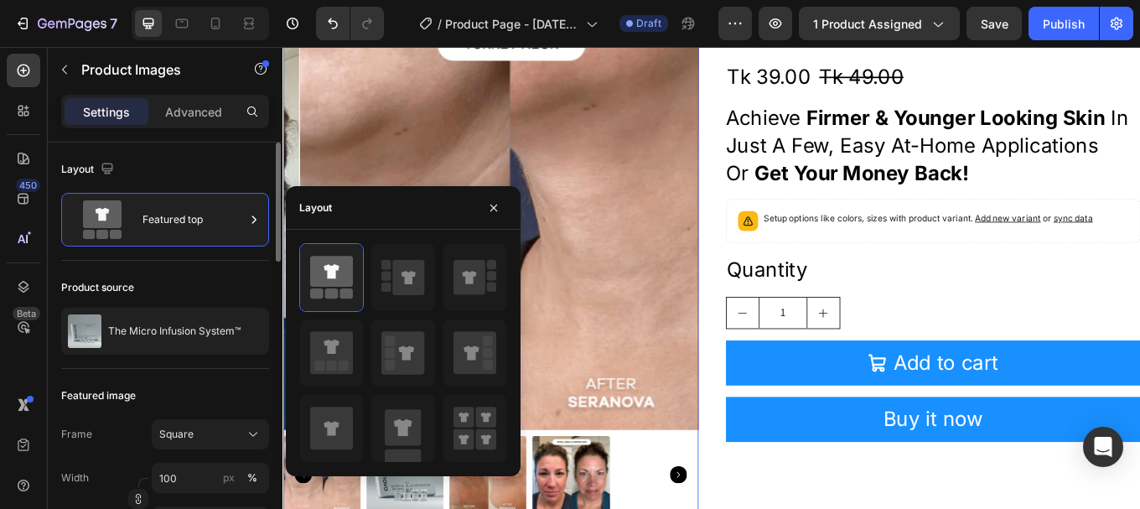
click at [163, 269] on div "Product source The Micro Infusion System™" at bounding box center [165, 315] width 208 height 108
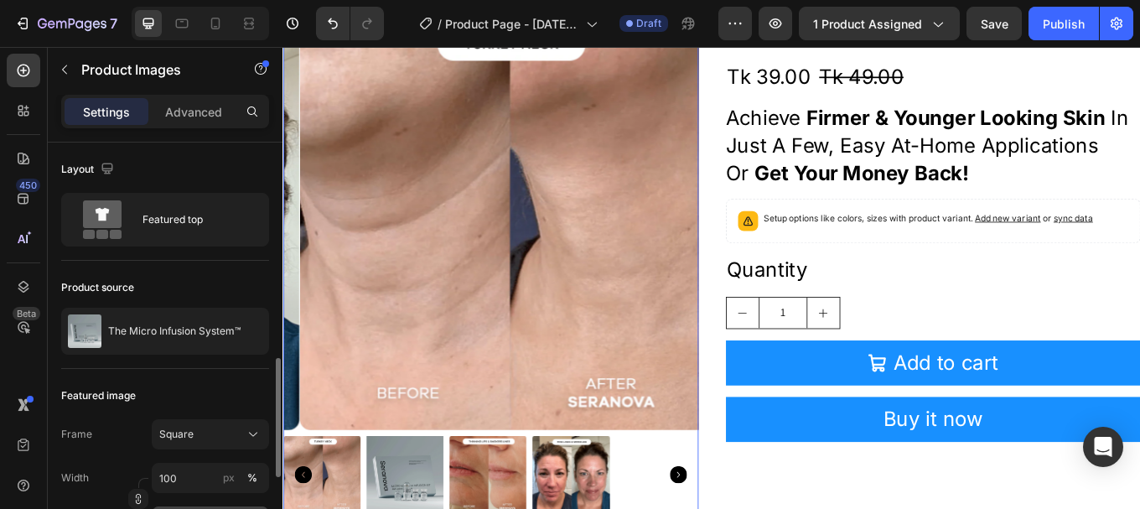
scroll to position [168, 0]
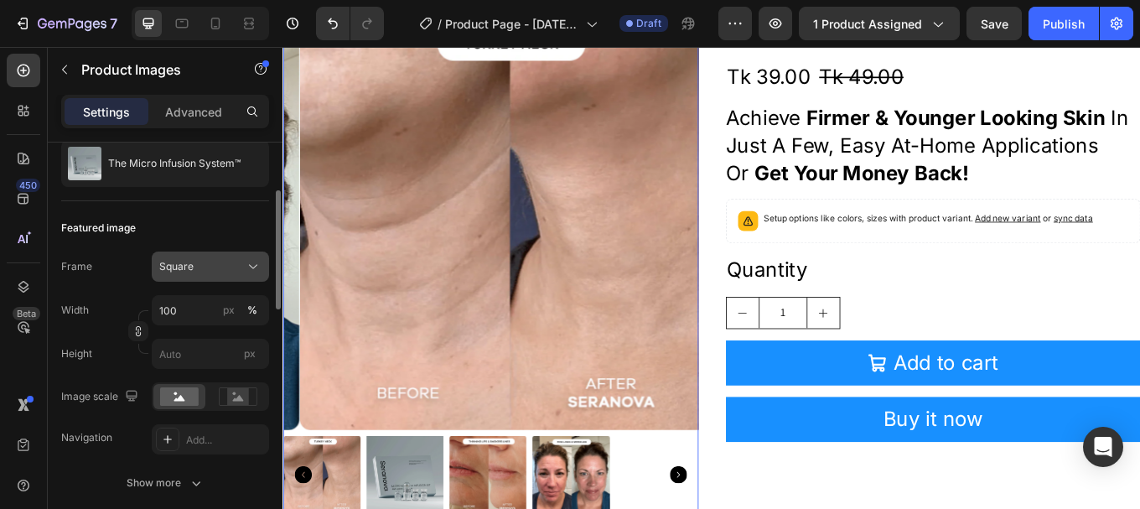
click at [222, 263] on div "Square" at bounding box center [200, 266] width 82 height 15
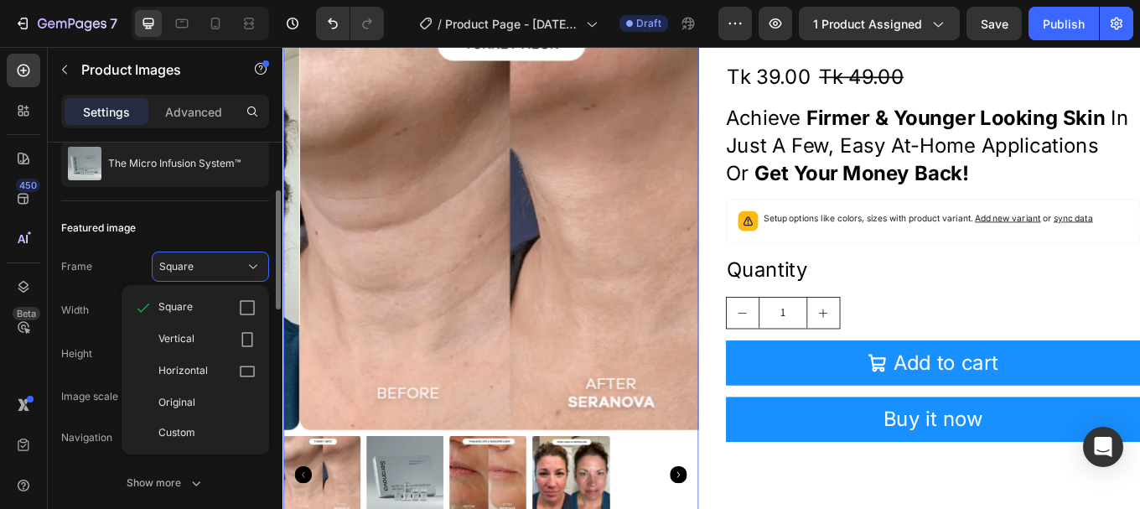
click at [220, 332] on div "Vertical" at bounding box center [206, 339] width 97 height 17
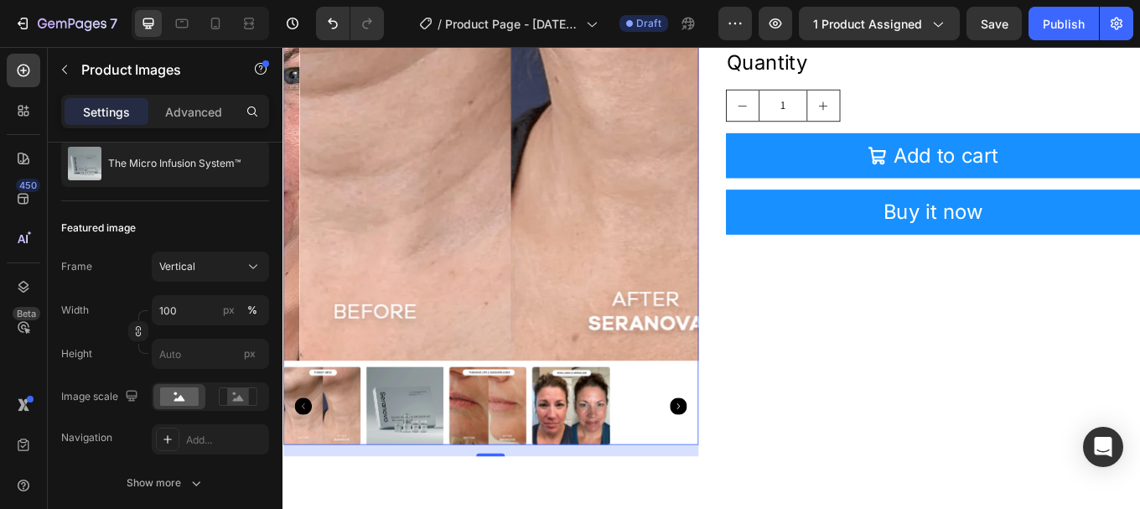
scroll to position [754, 0]
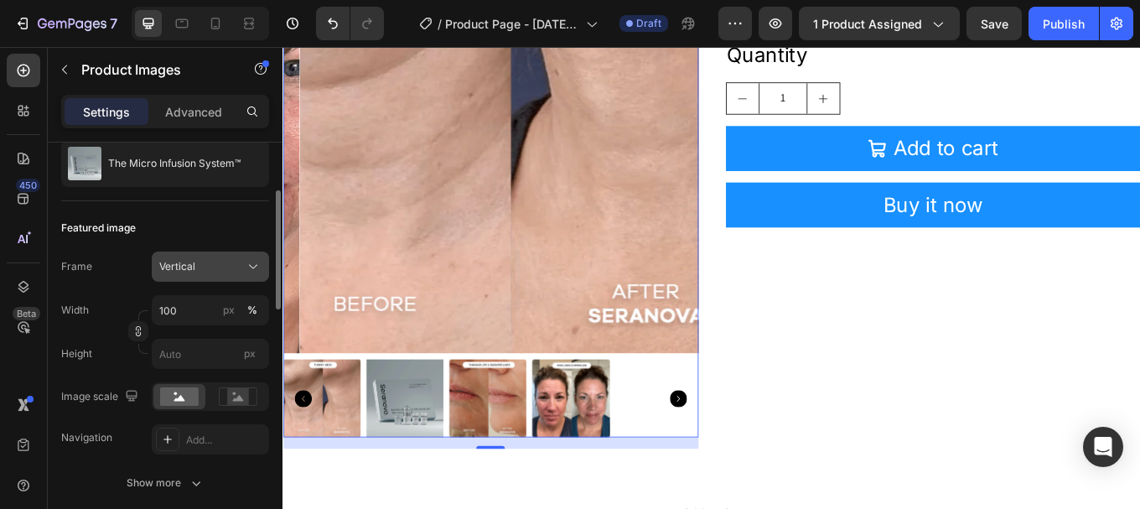
click at [229, 273] on div "Vertical" at bounding box center [200, 266] width 82 height 15
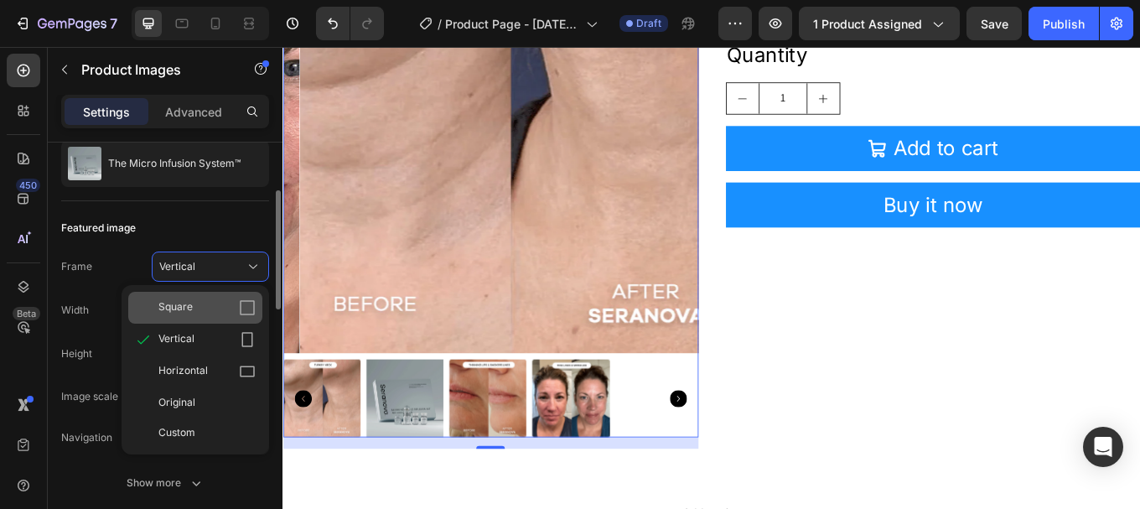
click at [232, 304] on div "Square" at bounding box center [206, 307] width 97 height 17
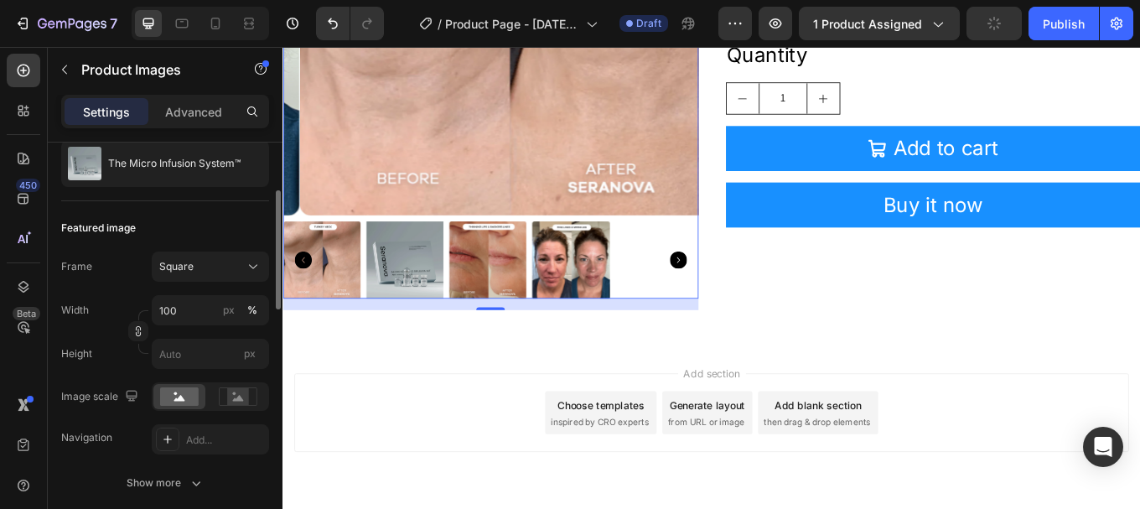
click at [128, 286] on div "Frame Square Width 100 px % Height px" at bounding box center [165, 309] width 208 height 117
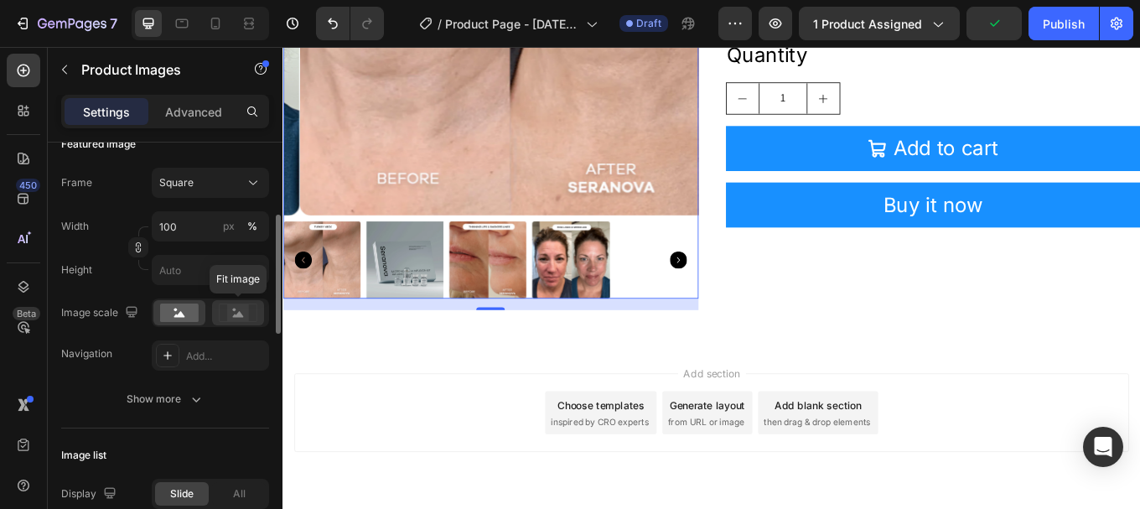
click at [231, 318] on rect at bounding box center [238, 312] width 22 height 17
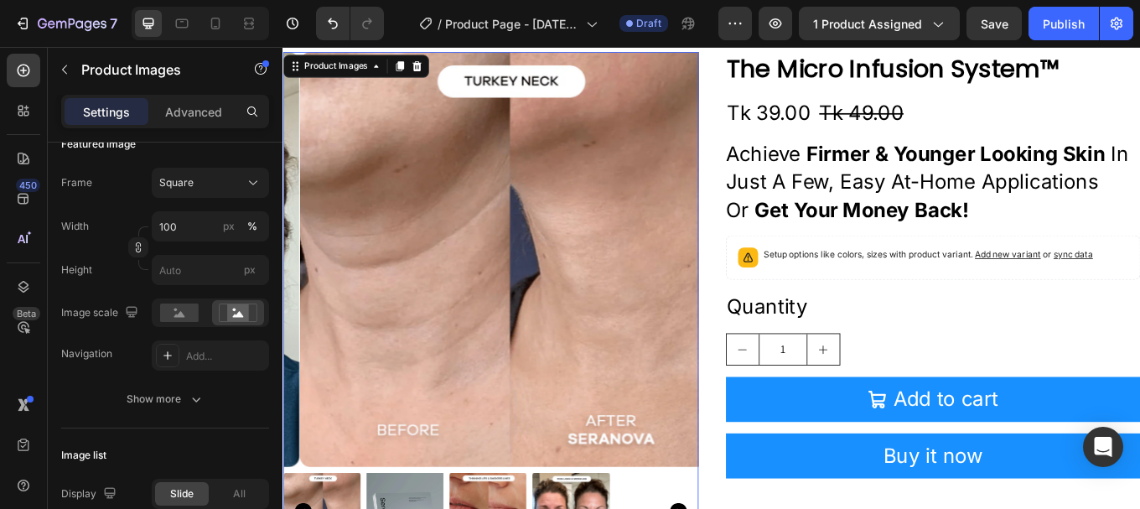
scroll to position [419, 0]
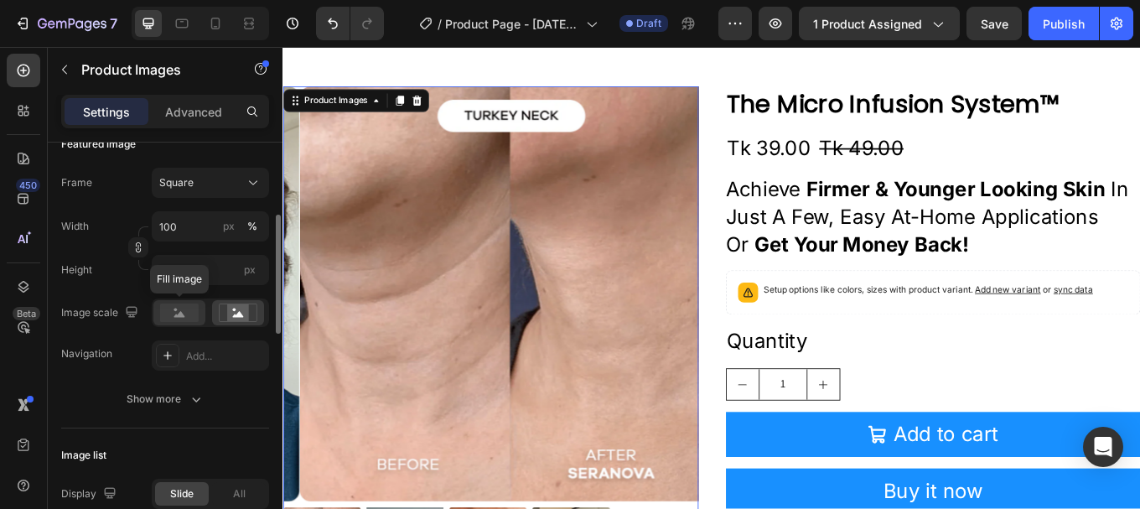
click at [179, 320] on rect at bounding box center [179, 312] width 39 height 18
click at [118, 334] on div "Frame Square Width 100 px % Height px Image scale Navigation Add..." at bounding box center [165, 269] width 208 height 203
click at [220, 361] on div "Add..." at bounding box center [225, 356] width 79 height 15
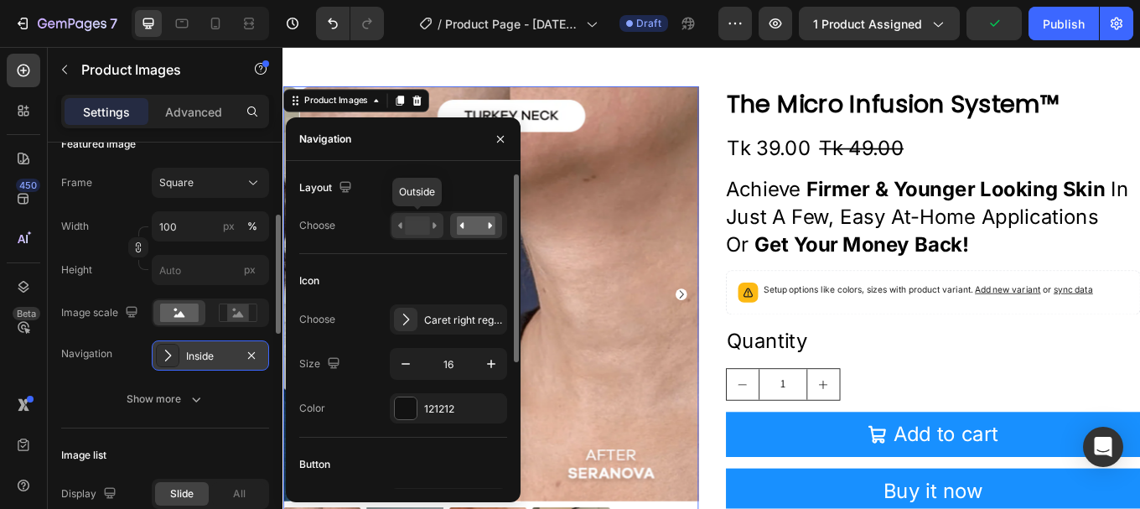
click at [415, 222] on rect at bounding box center [417, 225] width 24 height 18
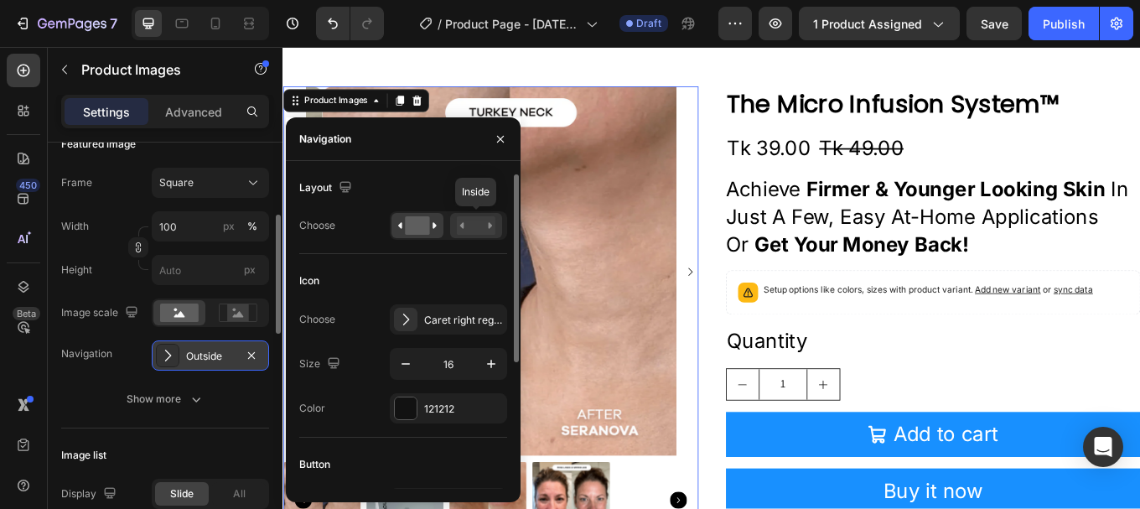
click at [458, 230] on rect at bounding box center [476, 225] width 39 height 18
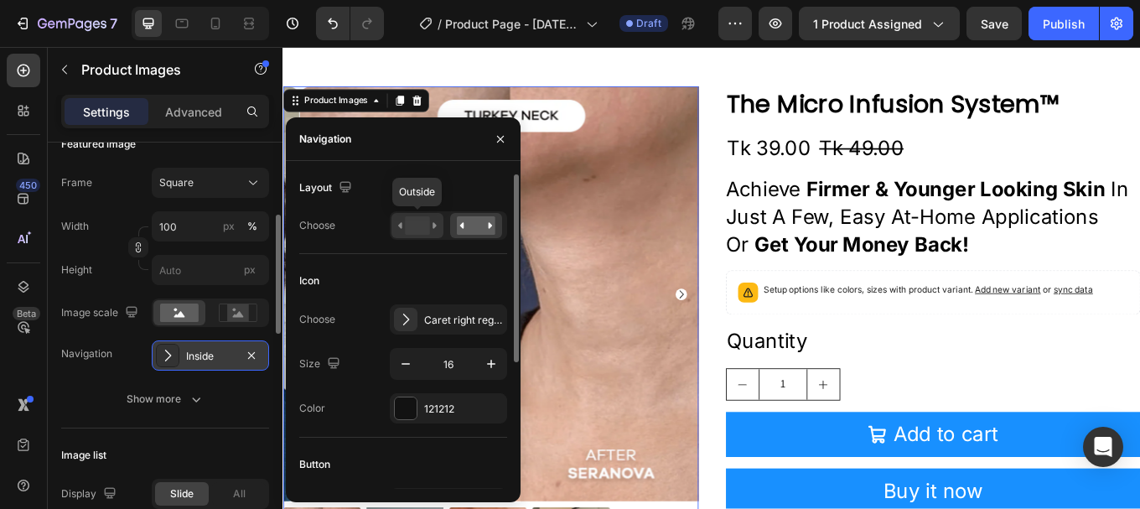
click at [433, 229] on icon at bounding box center [417, 225] width 39 height 18
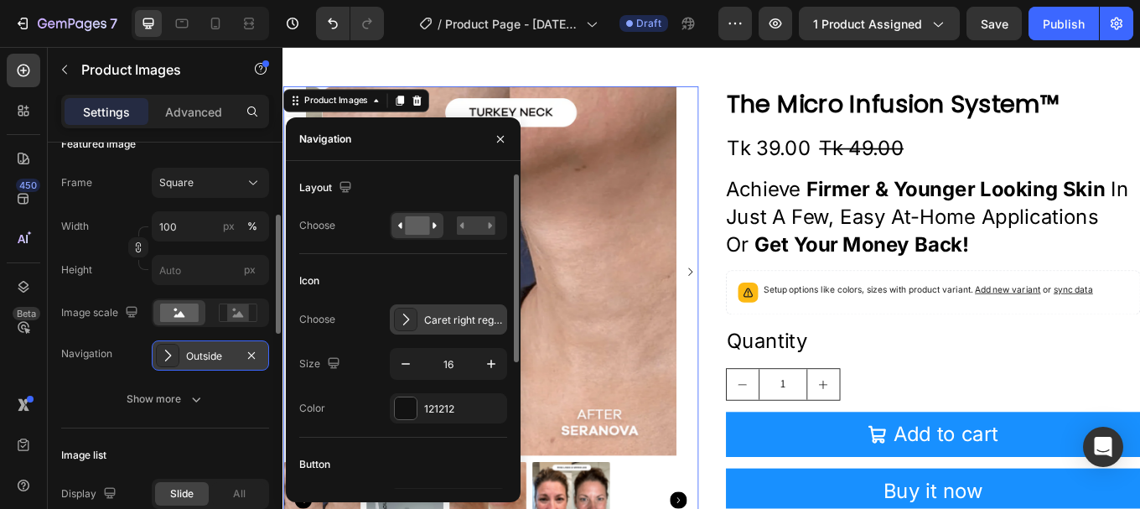
click at [425, 327] on div "Caret right regular" at bounding box center [463, 320] width 79 height 15
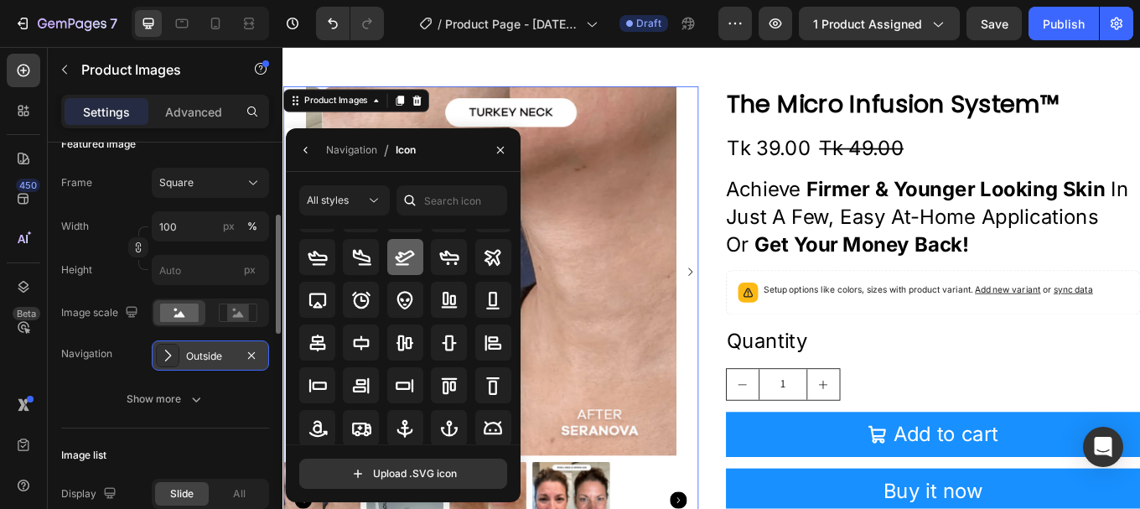
scroll to position [84, 0]
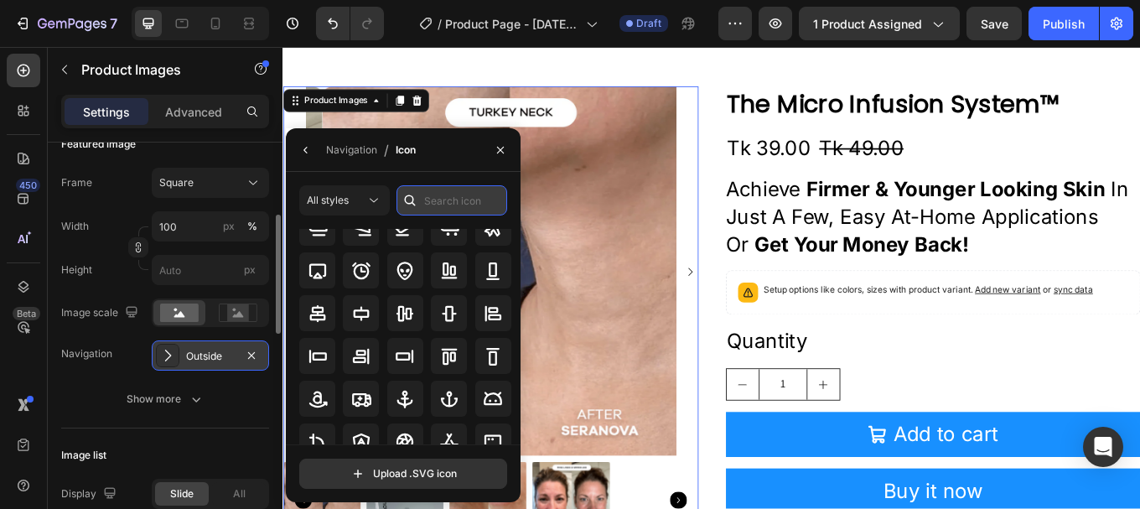
click at [436, 205] on input "text" at bounding box center [451, 200] width 111 height 30
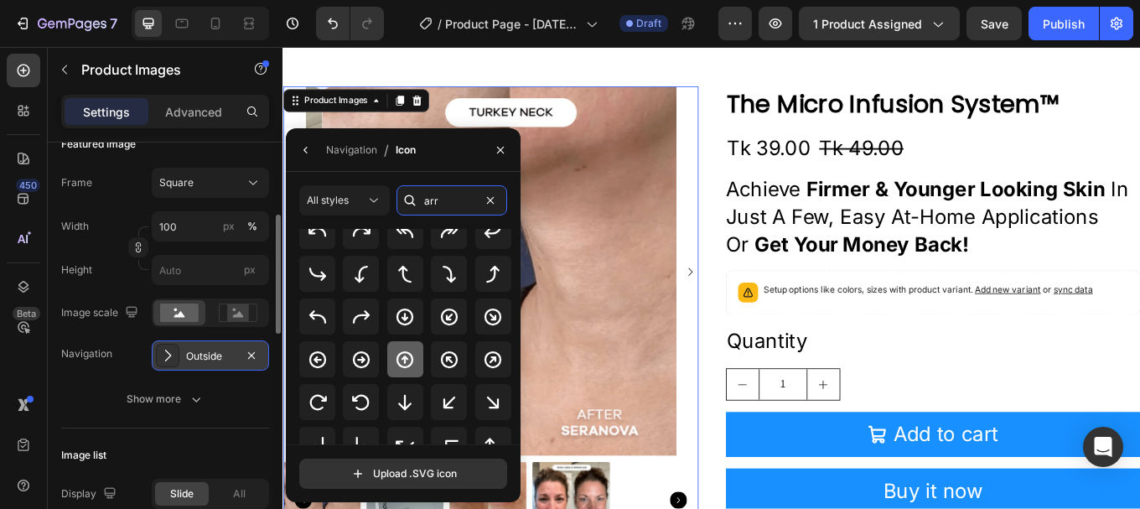
scroll to position [168, 0]
type input "arr"
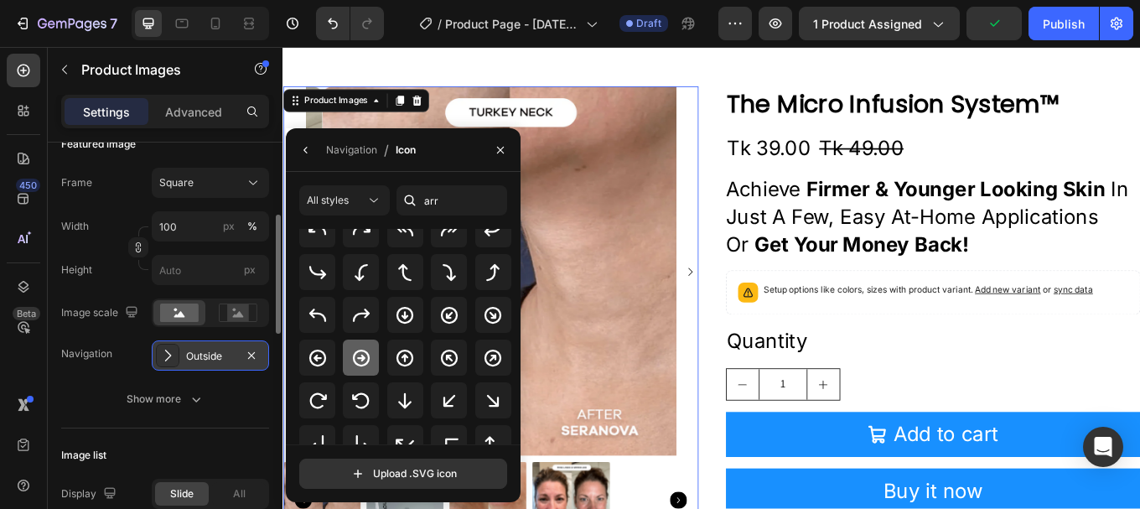
click at [365, 355] on icon at bounding box center [361, 358] width 20 height 20
click at [314, 402] on icon at bounding box center [318, 401] width 20 height 20
click at [367, 360] on icon at bounding box center [361, 357] width 17 height 17
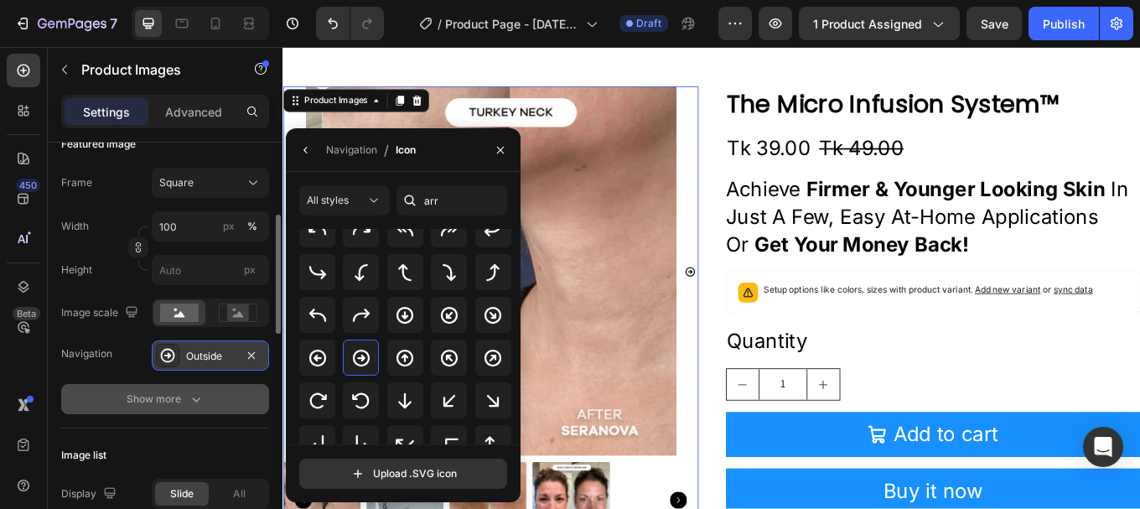
click at [230, 397] on button "Show more" at bounding box center [165, 399] width 208 height 30
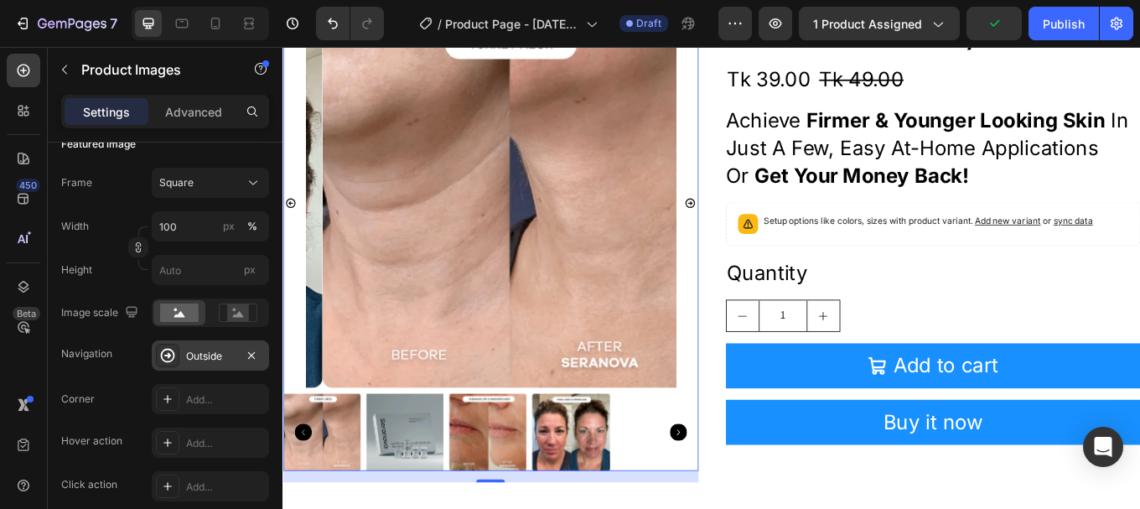
scroll to position [409, 0]
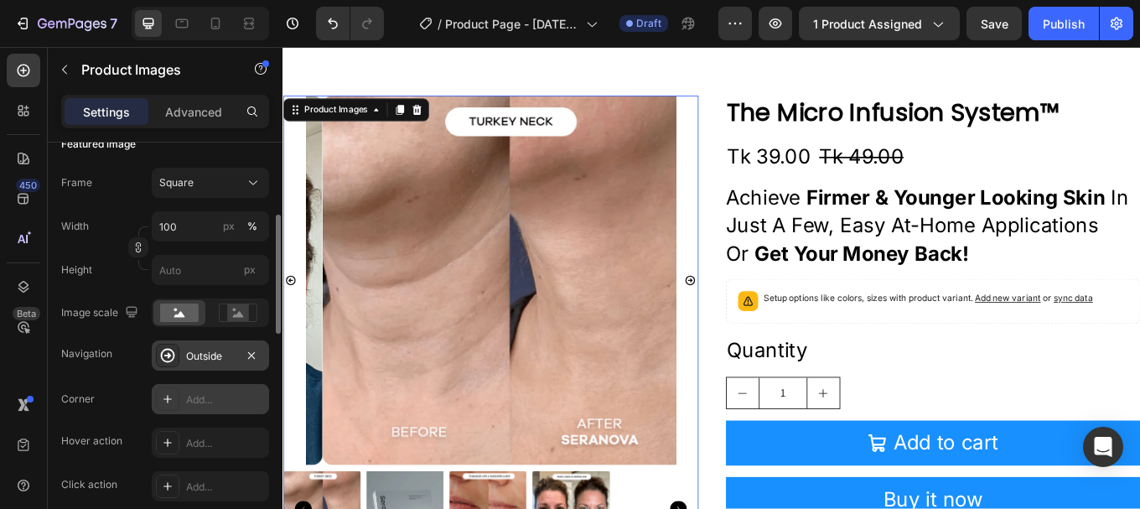
click at [224, 396] on div "Add..." at bounding box center [225, 399] width 79 height 15
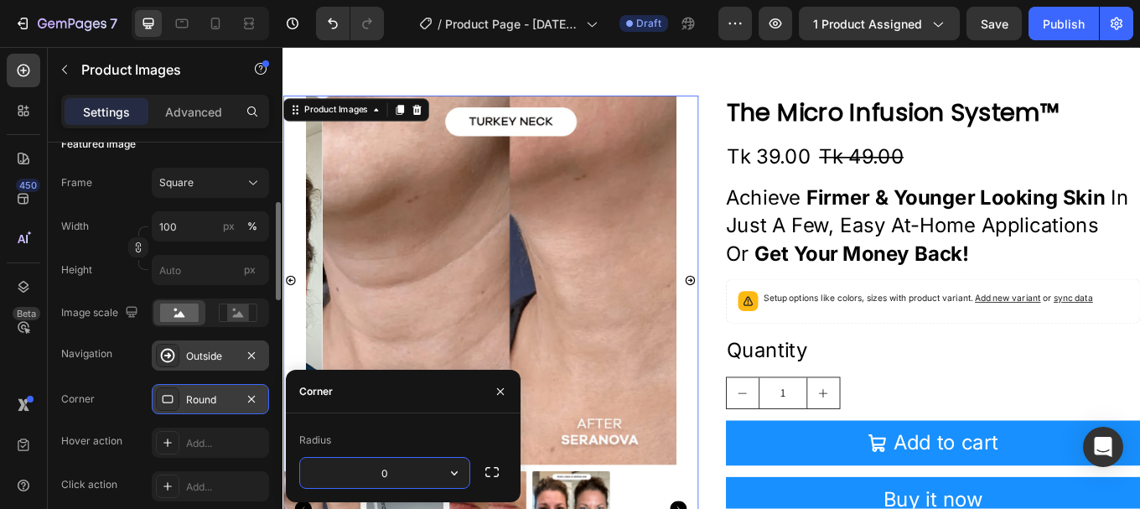
type input "0"
click at [379, 386] on div "Corner" at bounding box center [403, 392] width 235 height 44
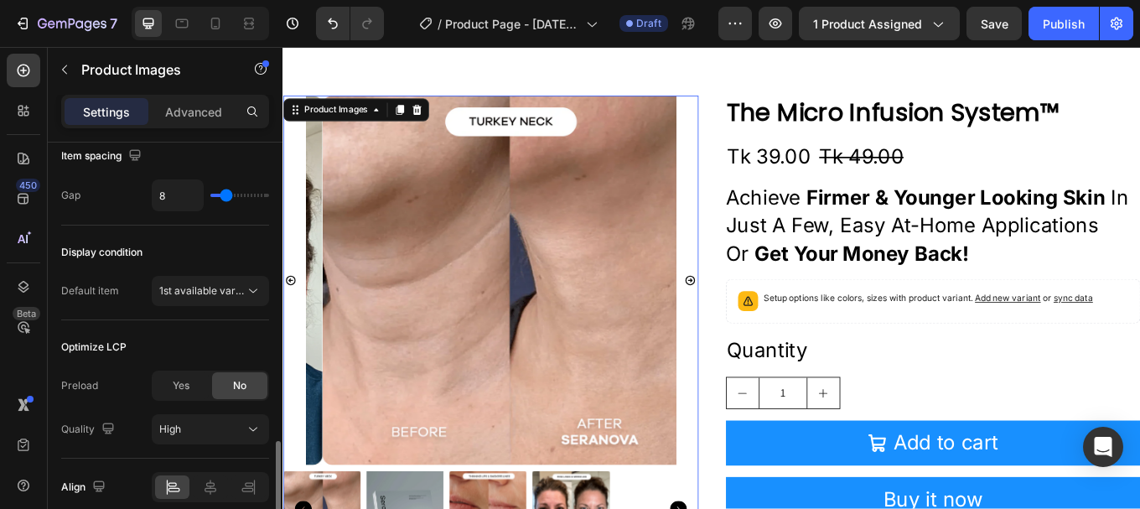
scroll to position [1331, 0]
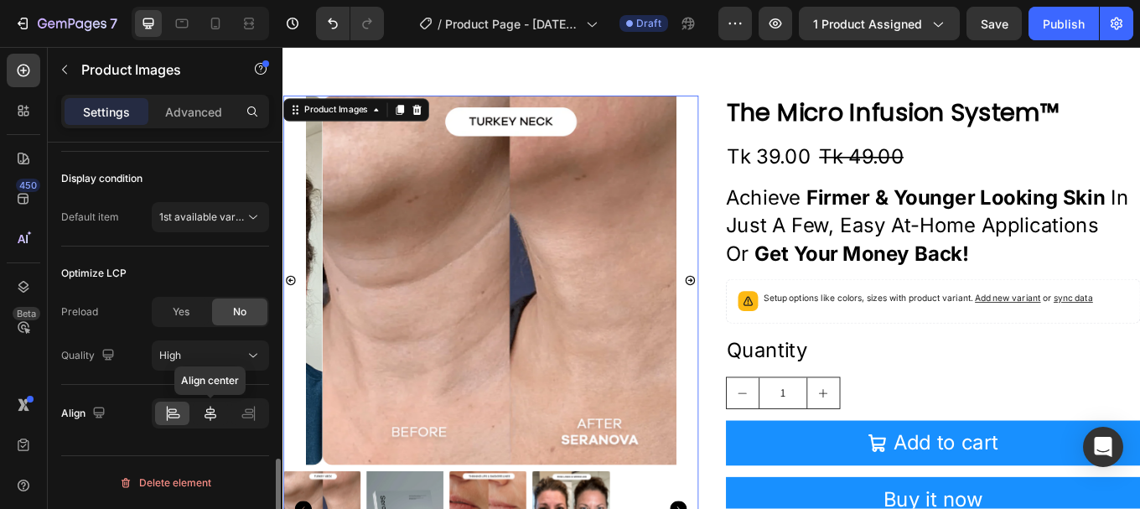
click at [211, 416] on icon at bounding box center [210, 413] width 17 height 17
click at [180, 401] on div at bounding box center [172, 412] width 34 height 23
click at [173, 406] on icon at bounding box center [172, 413] width 17 height 17
click at [142, 394] on div "Align" at bounding box center [165, 413] width 208 height 57
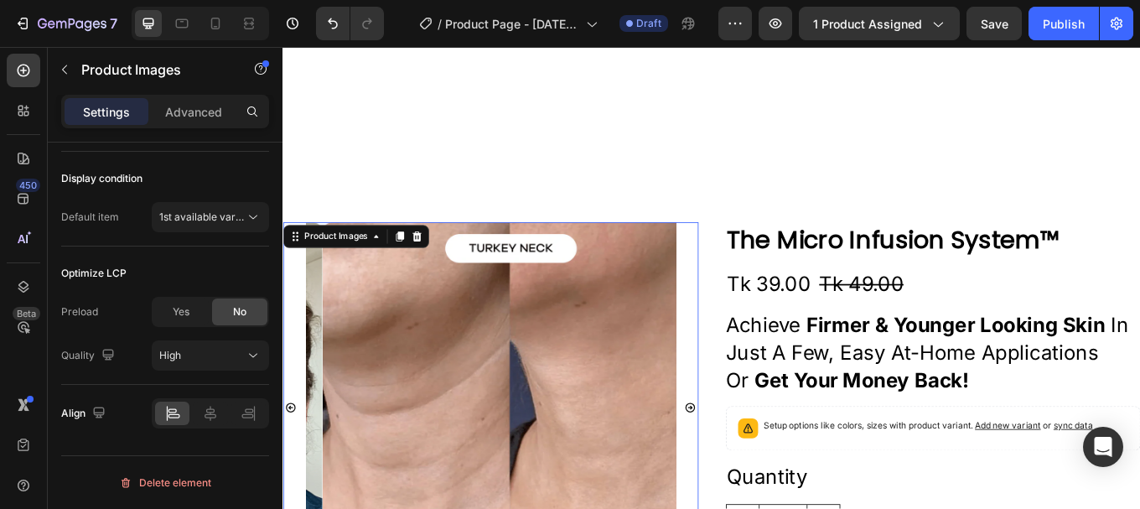
scroll to position [503, 0]
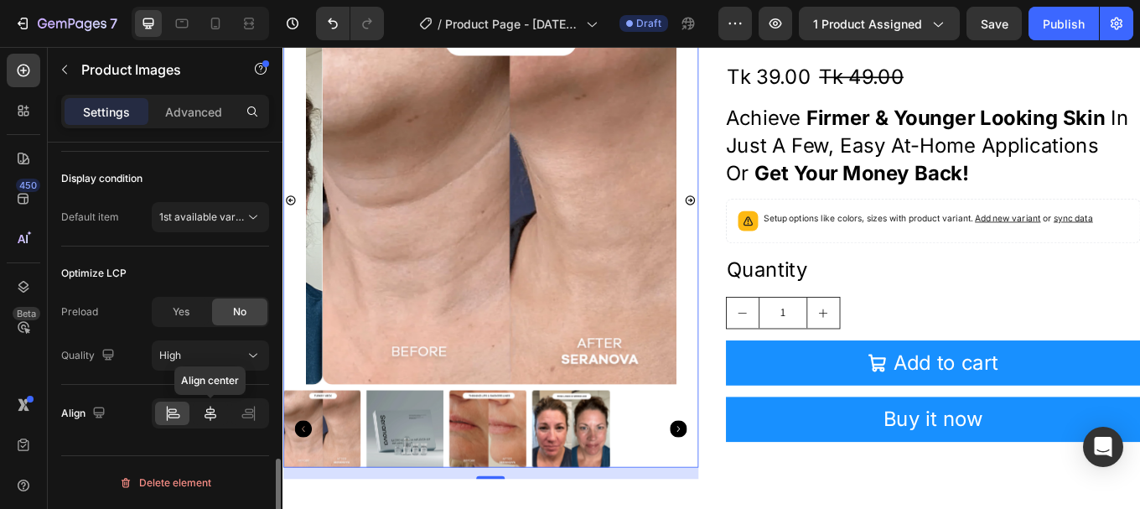
click at [208, 417] on icon at bounding box center [211, 413] width 12 height 15
click at [176, 419] on icon at bounding box center [172, 413] width 17 height 17
